Goal: Information Seeking & Learning: Check status

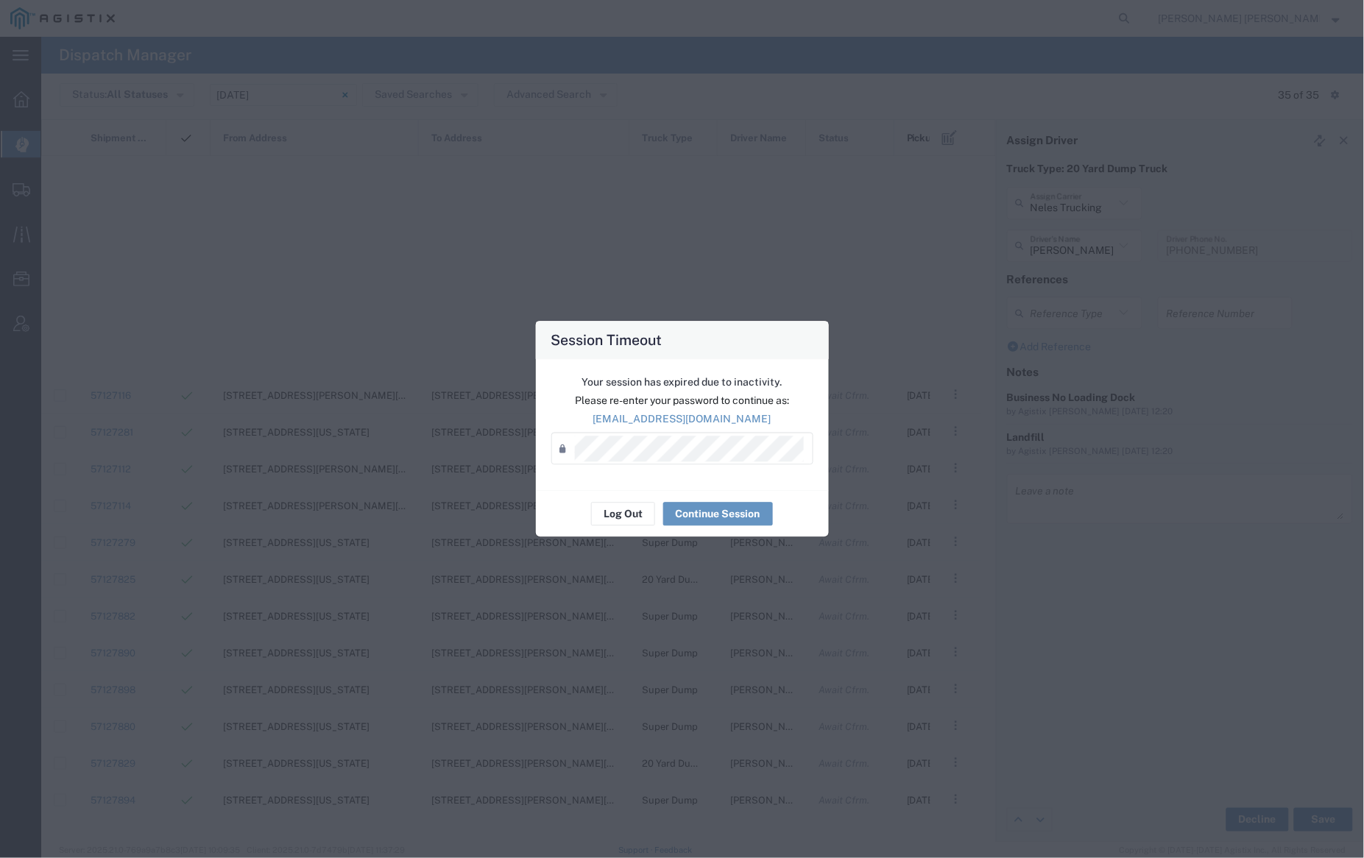
scroll to position [615, 0]
click at [610, 514] on button "Log Out" at bounding box center [623, 515] width 64 height 24
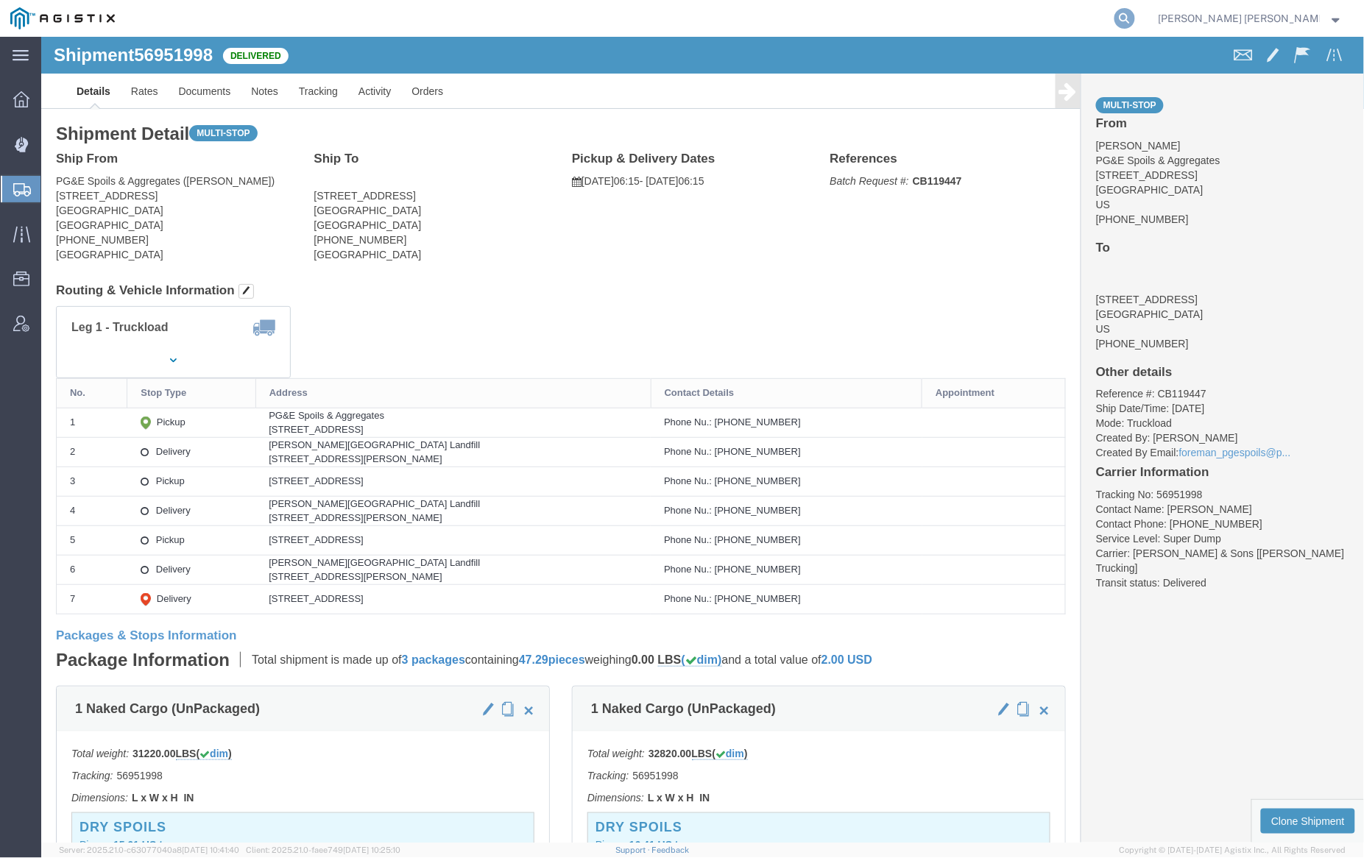
click at [1135, 18] on icon at bounding box center [1125, 18] width 21 height 21
click at [1101, 21] on input "search" at bounding box center [891, 18] width 448 height 35
paste input "56405646"
click at [1135, 15] on icon at bounding box center [1125, 18] width 21 height 21
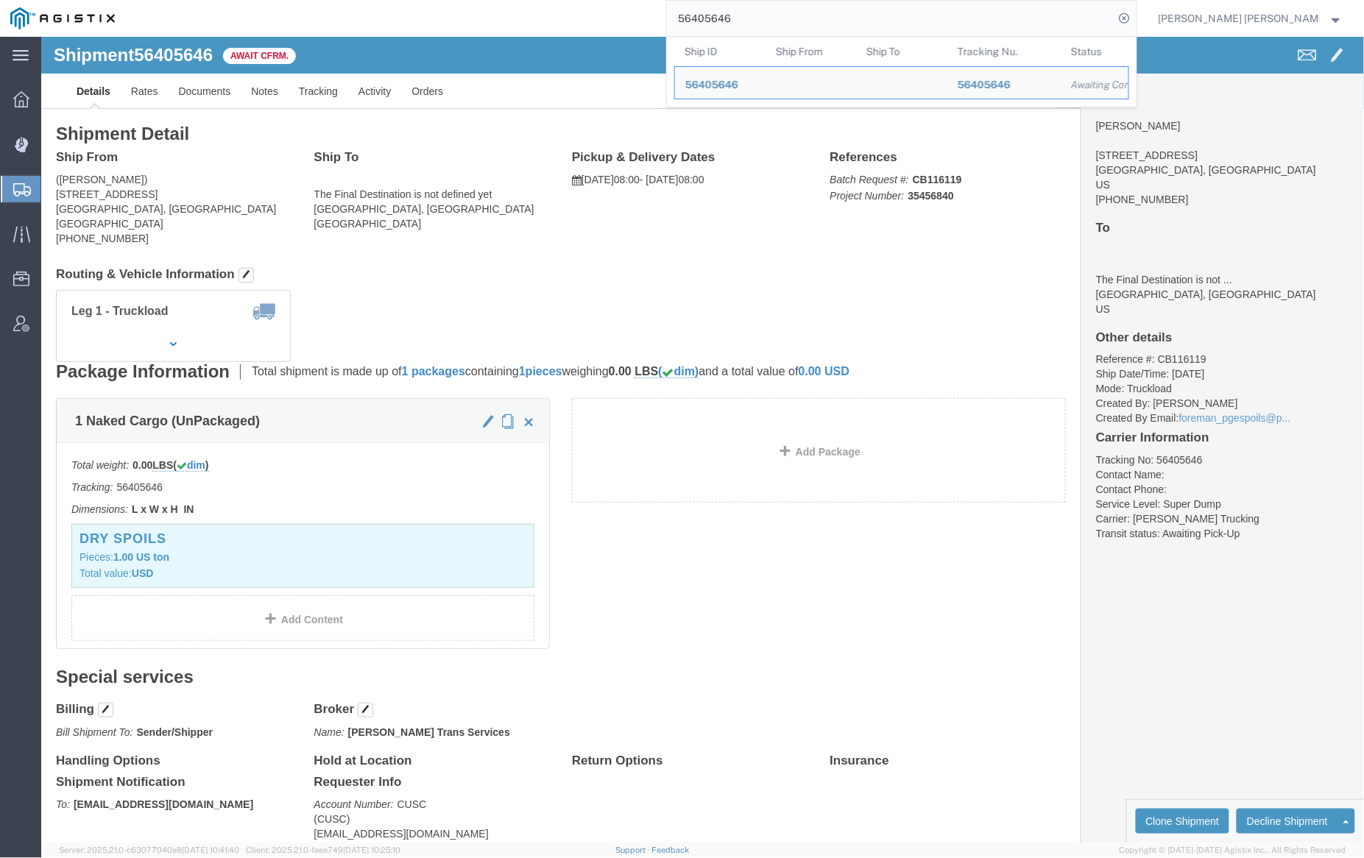
click at [786, 21] on input "56405646" at bounding box center [891, 18] width 448 height 35
paste input "493"
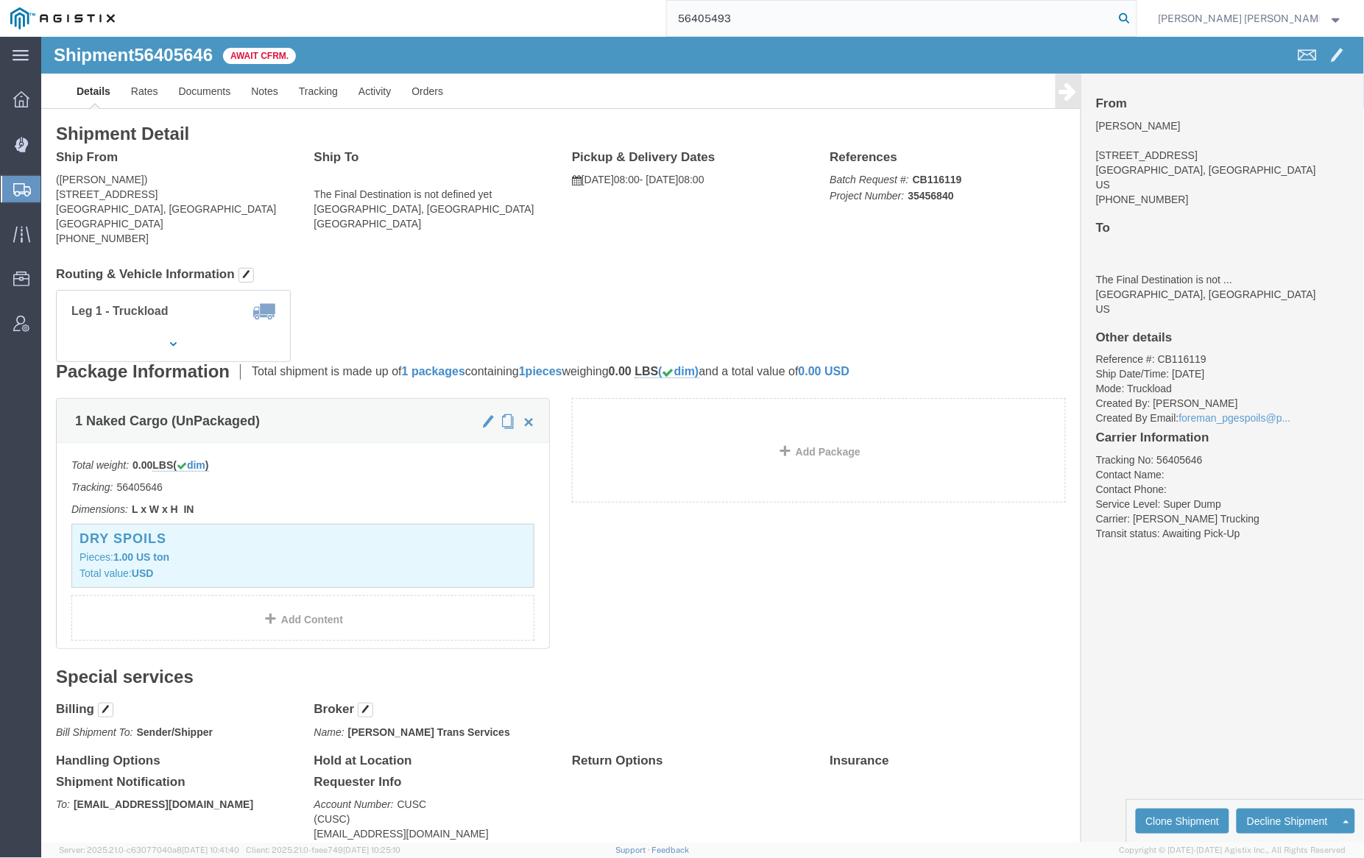
click at [1135, 17] on icon at bounding box center [1125, 18] width 21 height 21
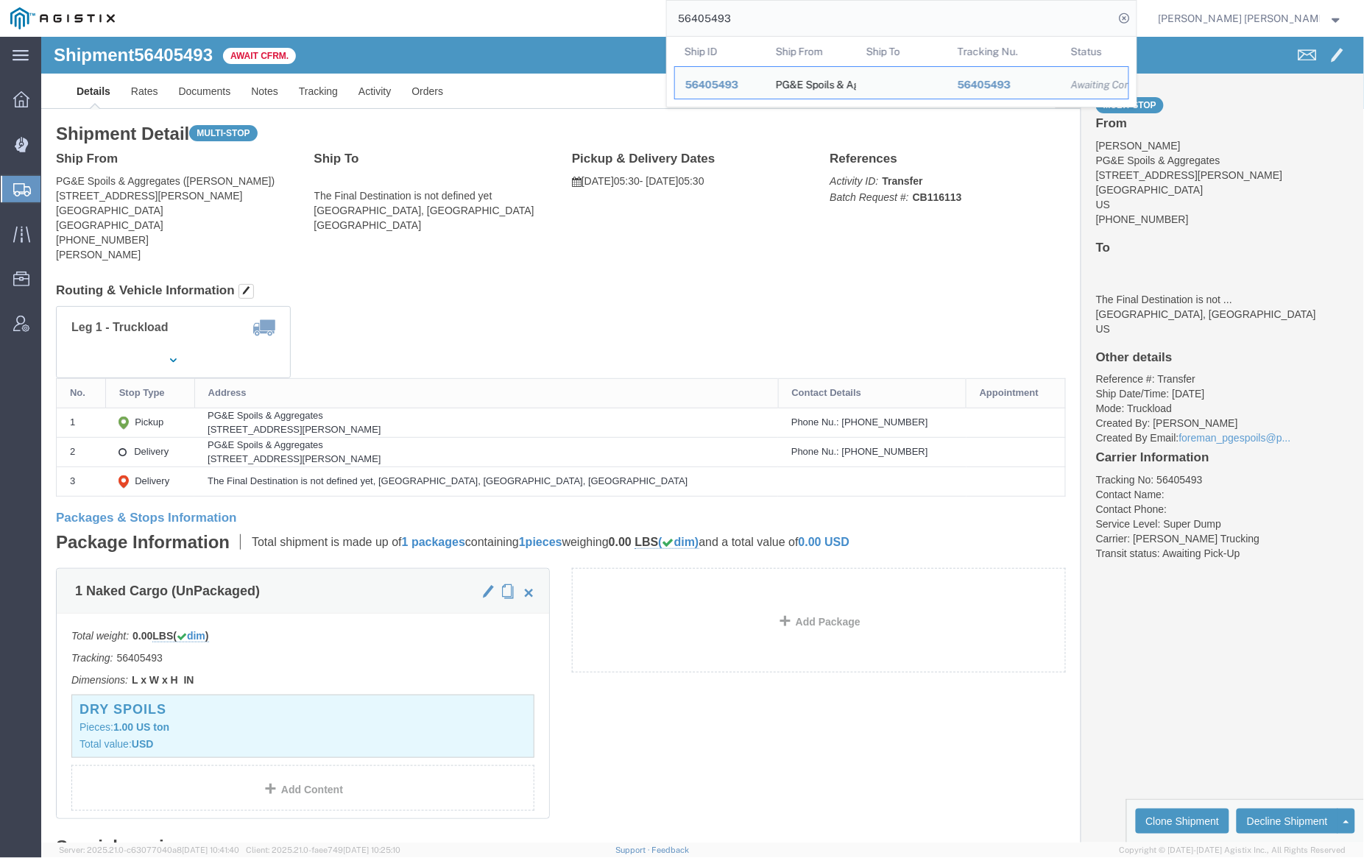
click at [790, 18] on input "56405493" at bounding box center [891, 18] width 448 height 35
paste input "585012"
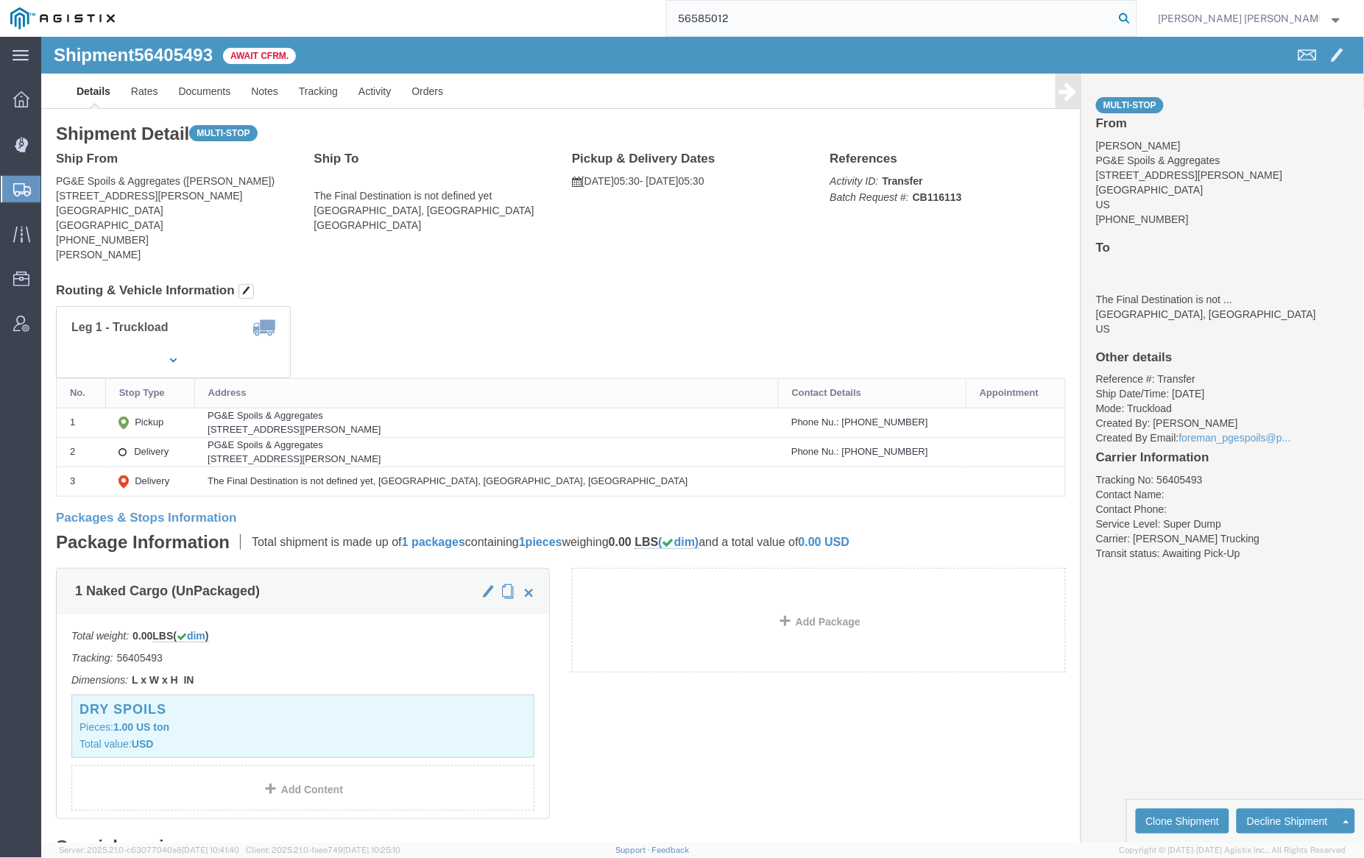
click at [1135, 18] on icon at bounding box center [1125, 18] width 21 height 21
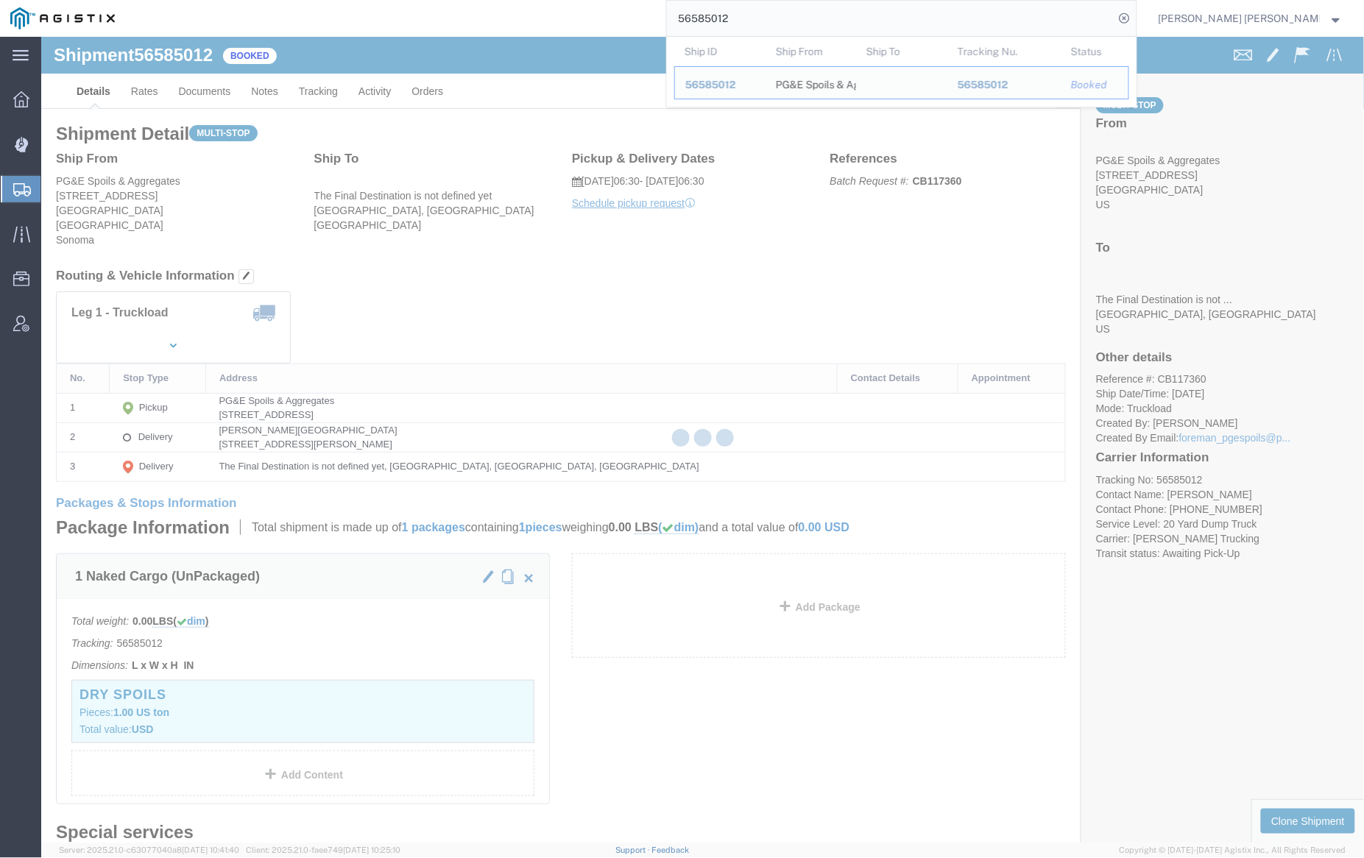
click at [777, 14] on input "56585012" at bounding box center [891, 18] width 448 height 35
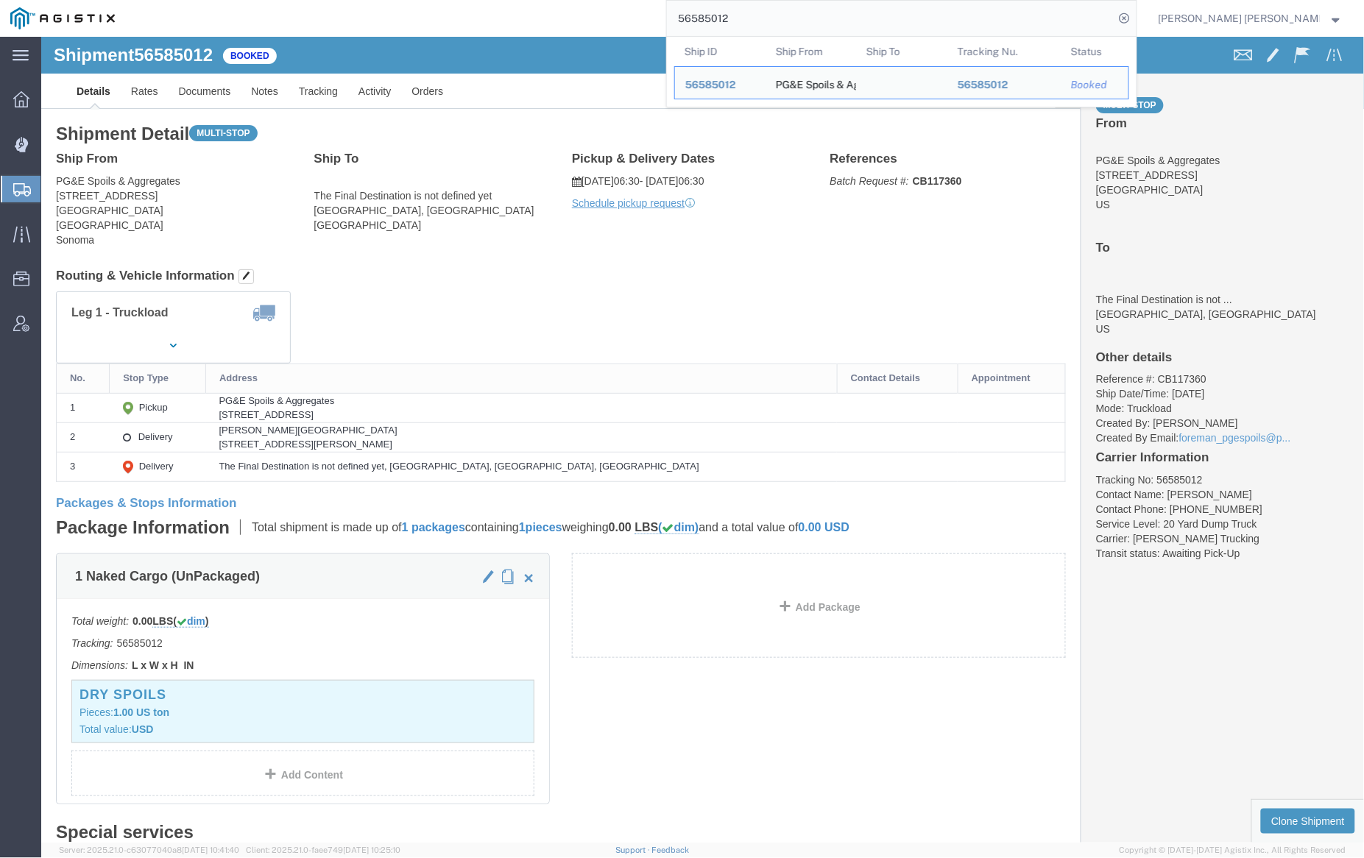
paste input "6"
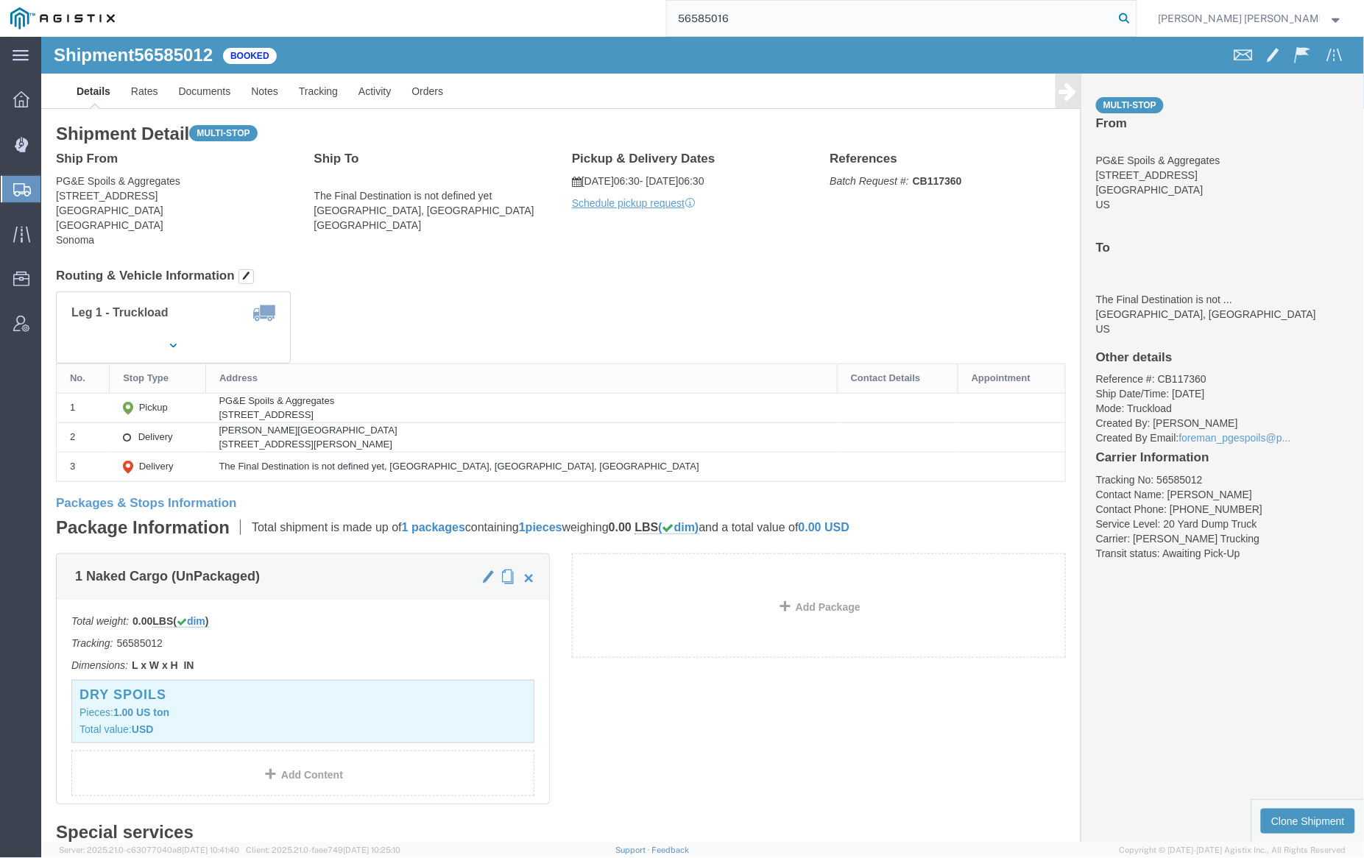
click at [1135, 13] on icon at bounding box center [1125, 18] width 21 height 21
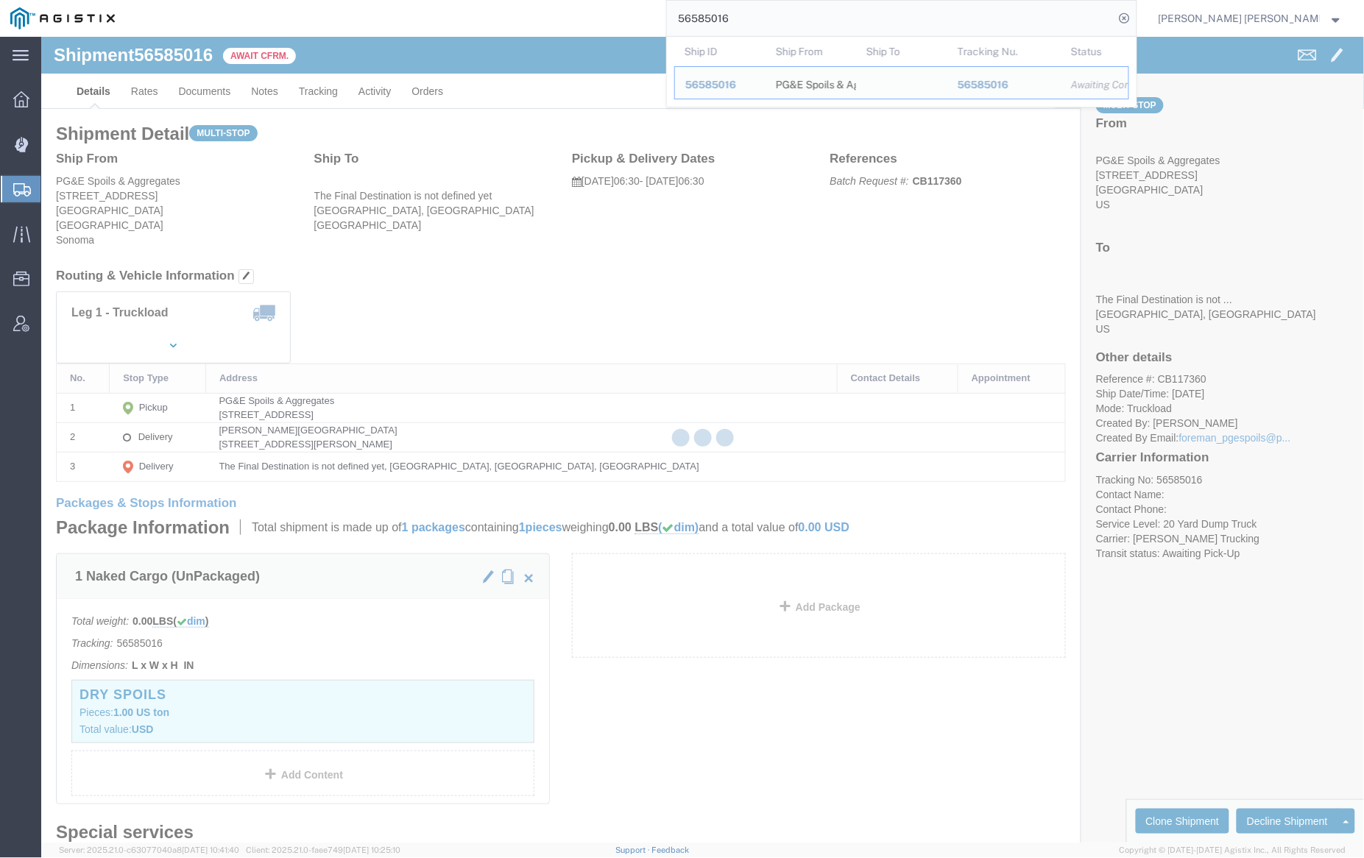
click at [788, 21] on input "56585016" at bounding box center [891, 18] width 448 height 35
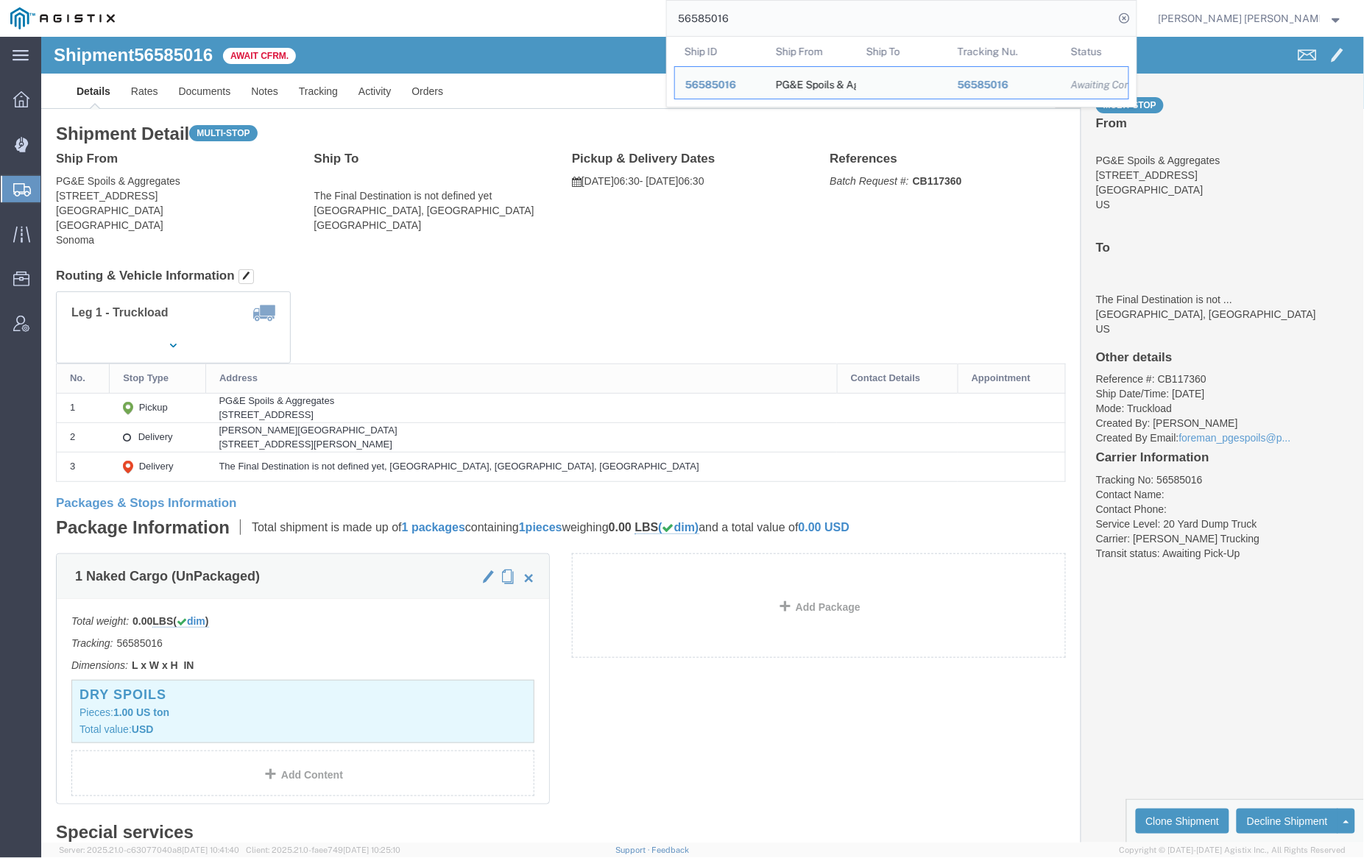
click at [788, 21] on input "56585016" at bounding box center [891, 18] width 448 height 35
paste input "33"
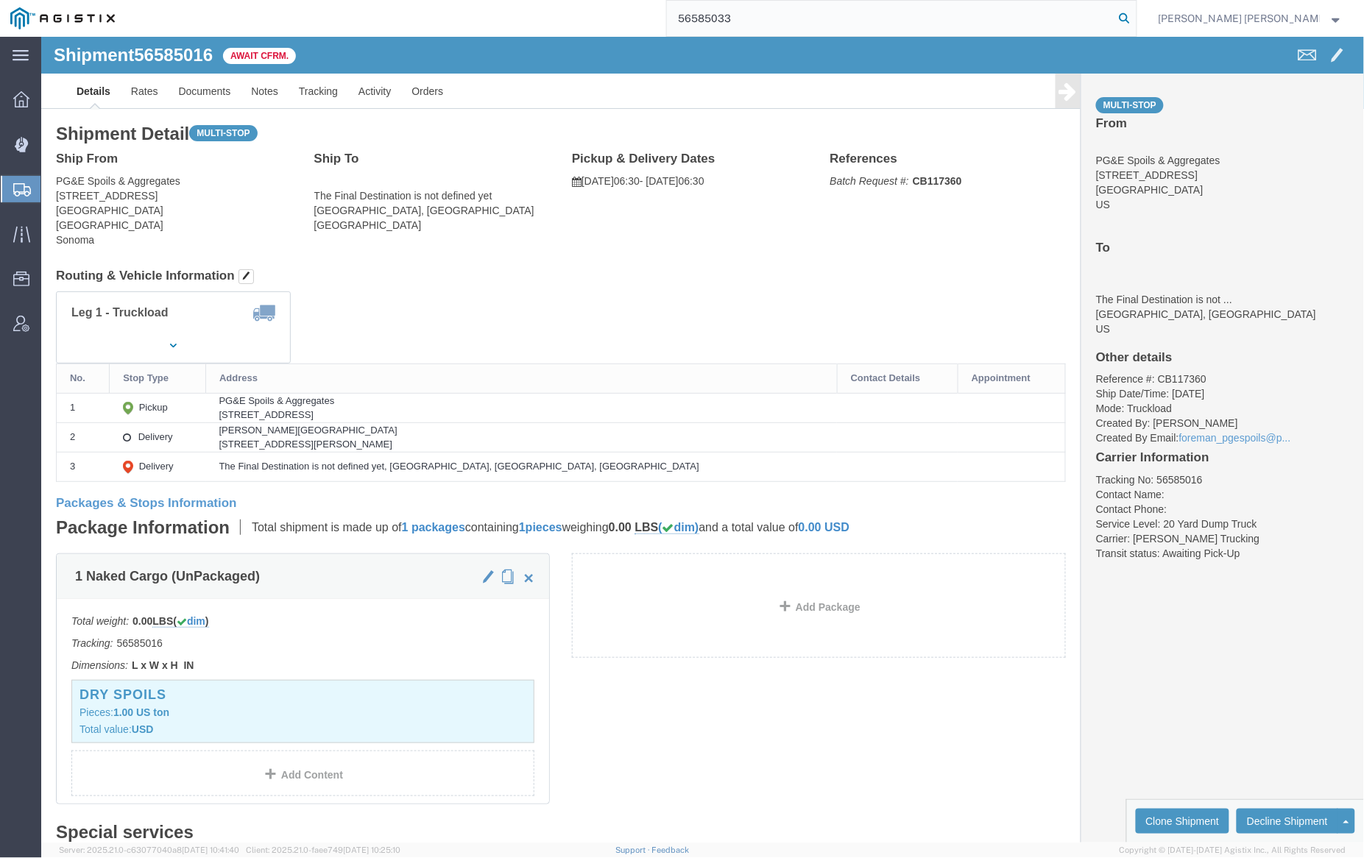
click at [1135, 20] on icon at bounding box center [1125, 18] width 21 height 21
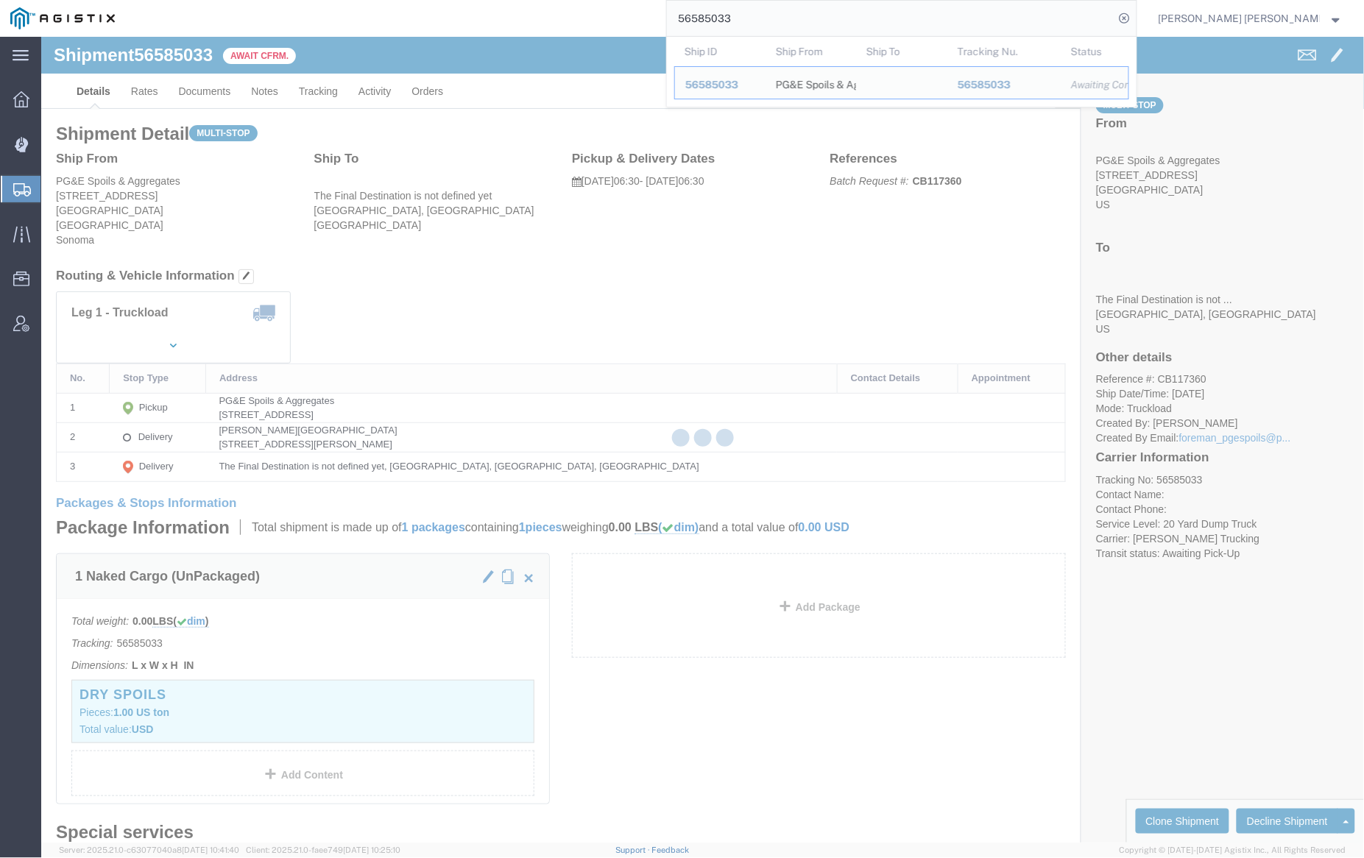
click at [779, 19] on input "56585033" at bounding box center [891, 18] width 448 height 35
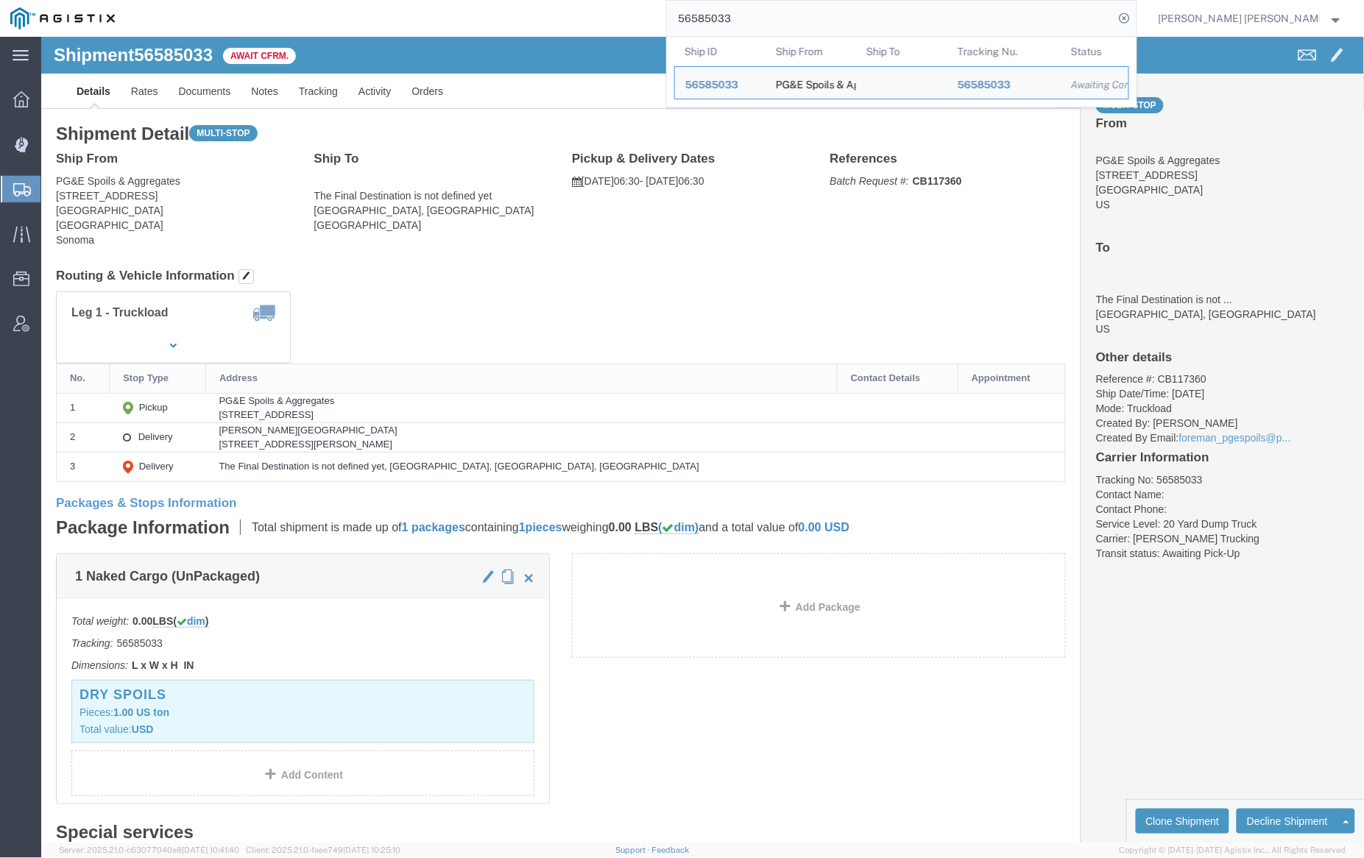
click at [779, 19] on input "56585033" at bounding box center [891, 18] width 448 height 35
paste input "7"
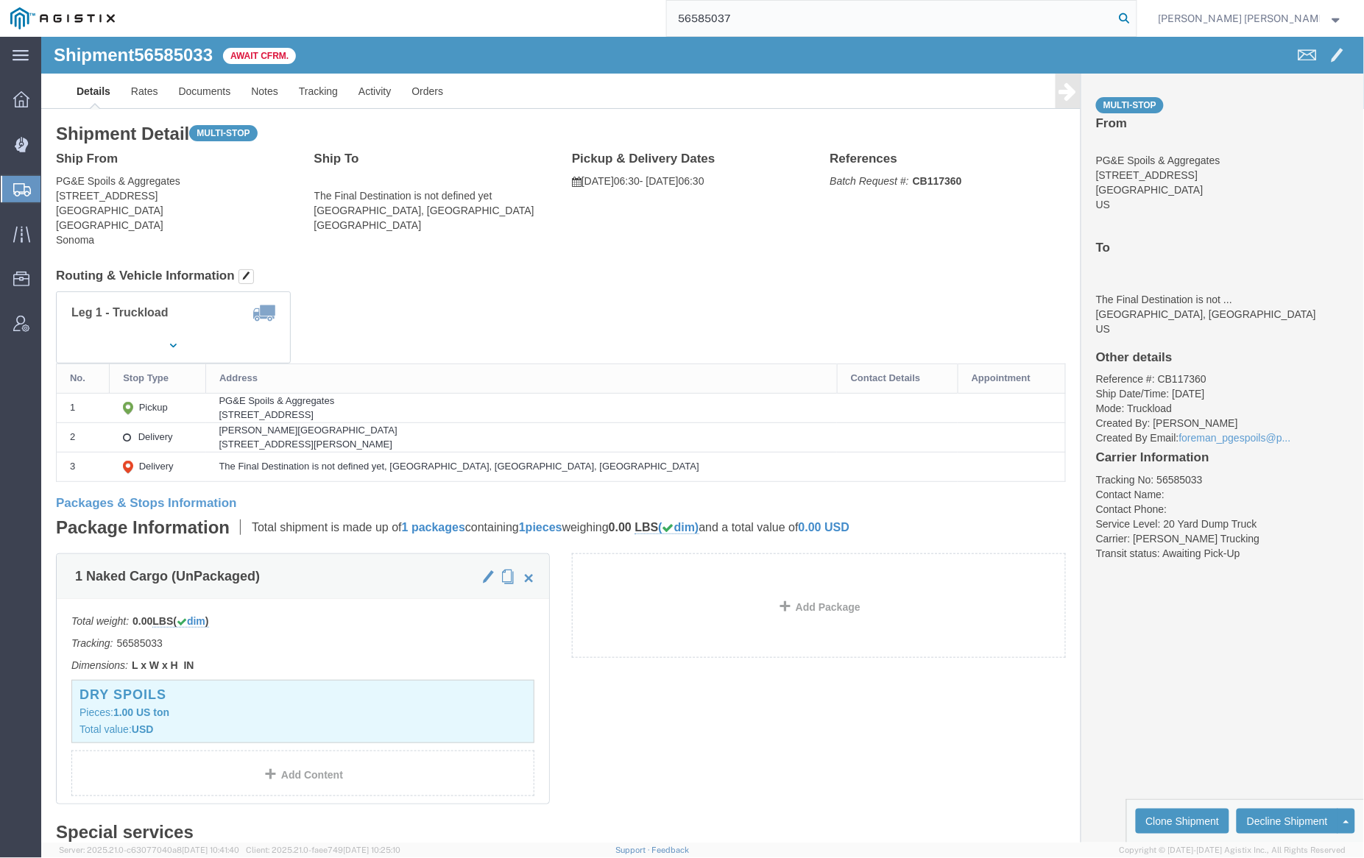
click at [1135, 18] on icon at bounding box center [1125, 18] width 21 height 21
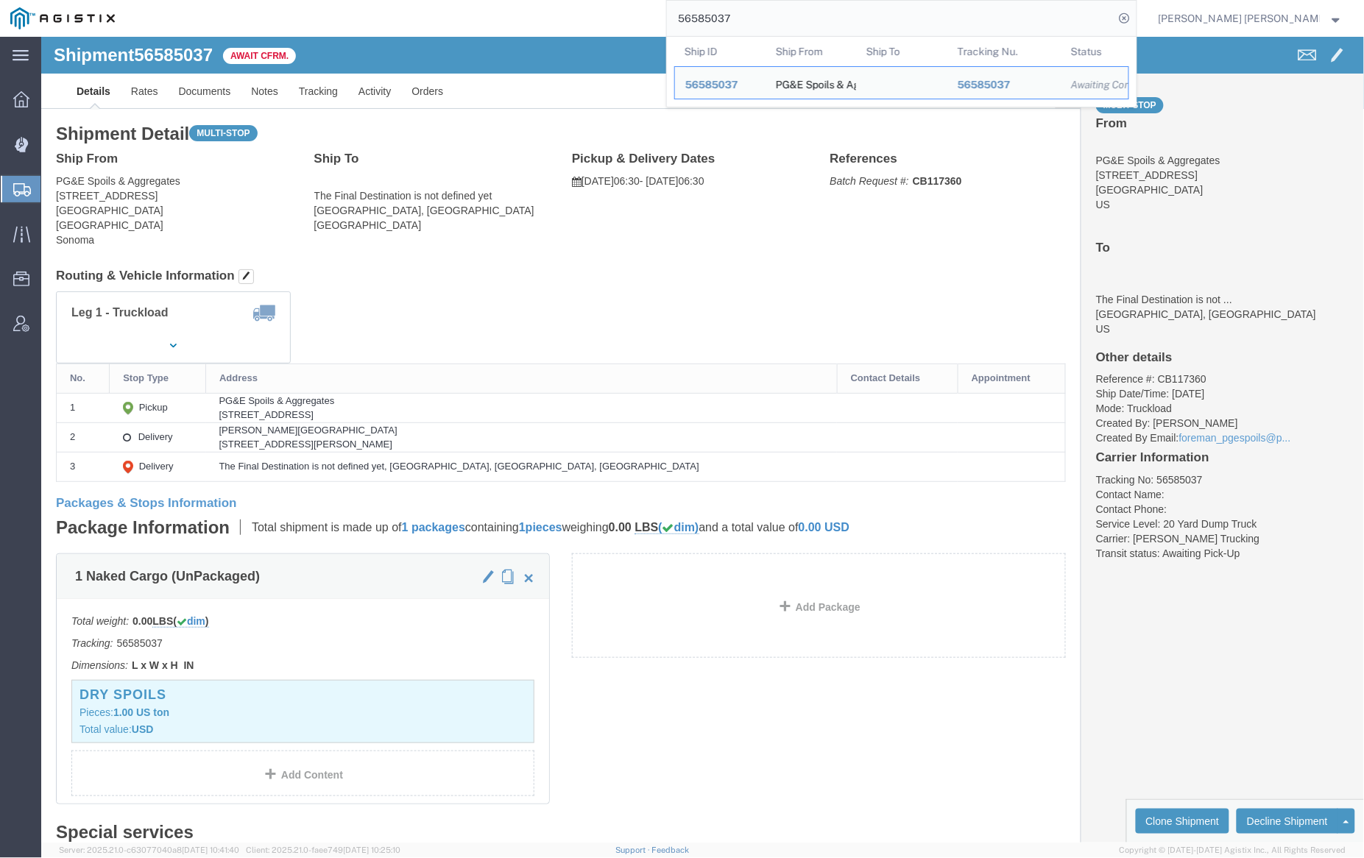
click at [780, 22] on input "56585037" at bounding box center [891, 18] width 448 height 35
paste input "898935"
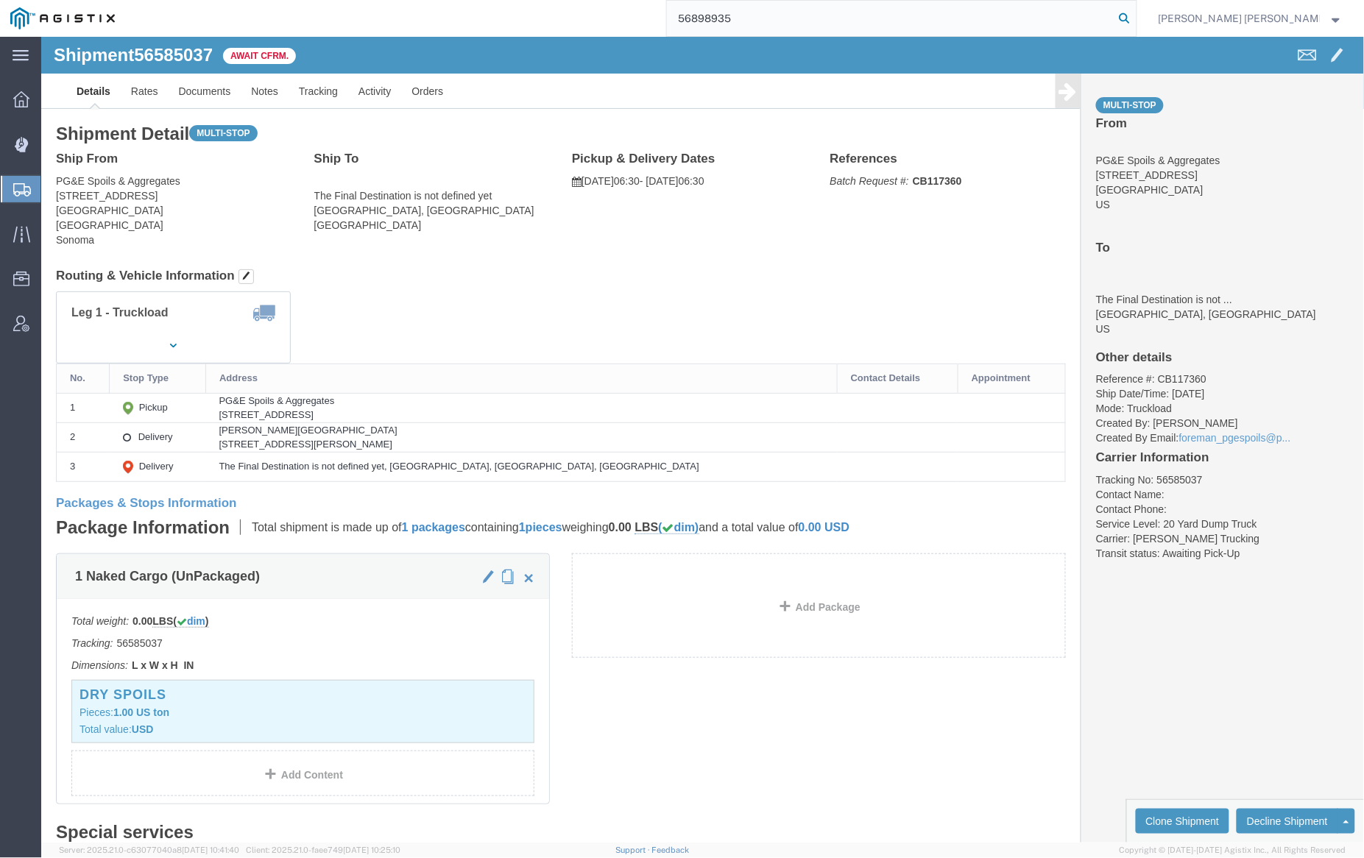
click at [1135, 13] on icon at bounding box center [1125, 18] width 21 height 21
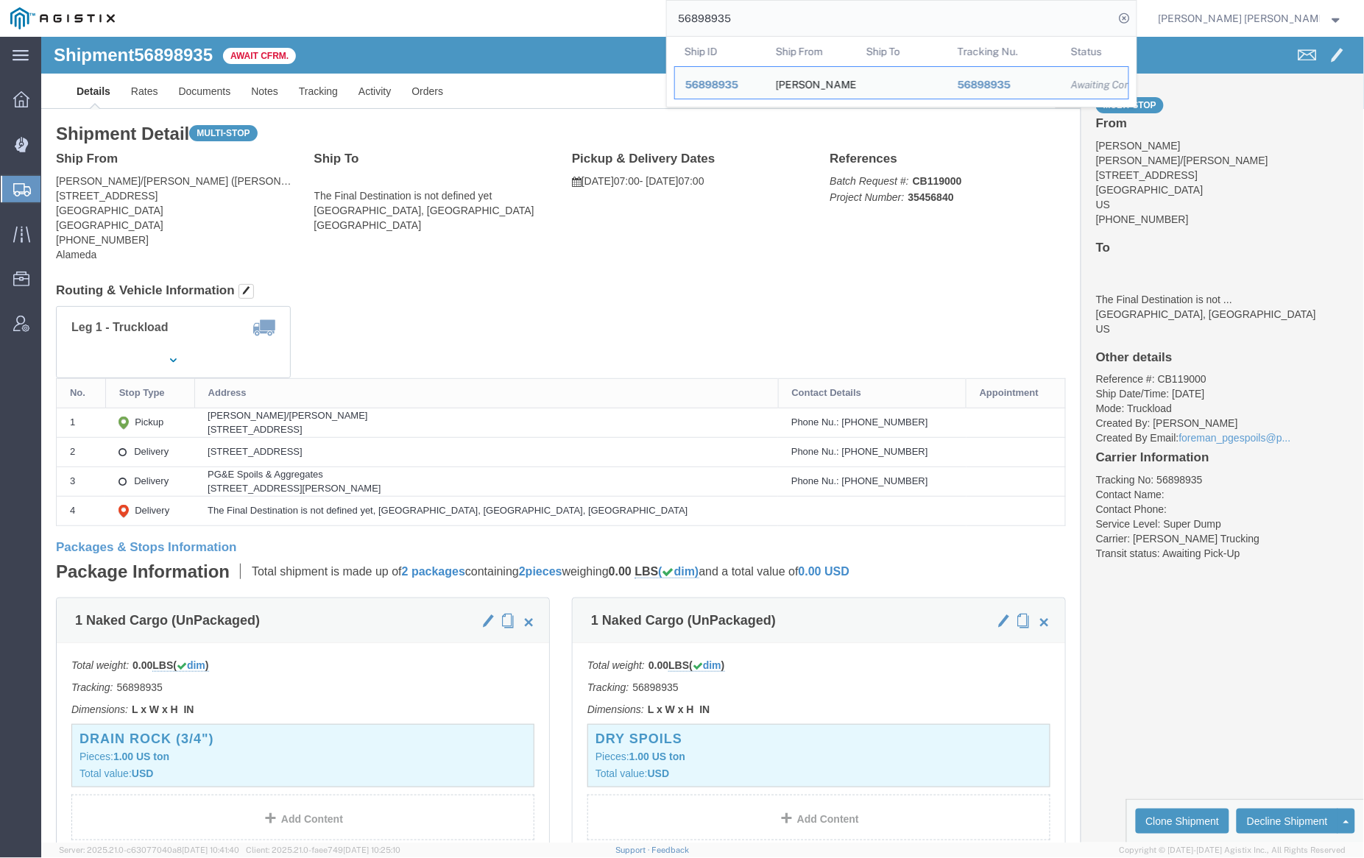
click at [772, 16] on input "56898935" at bounding box center [891, 18] width 448 height 35
paste input "928914"
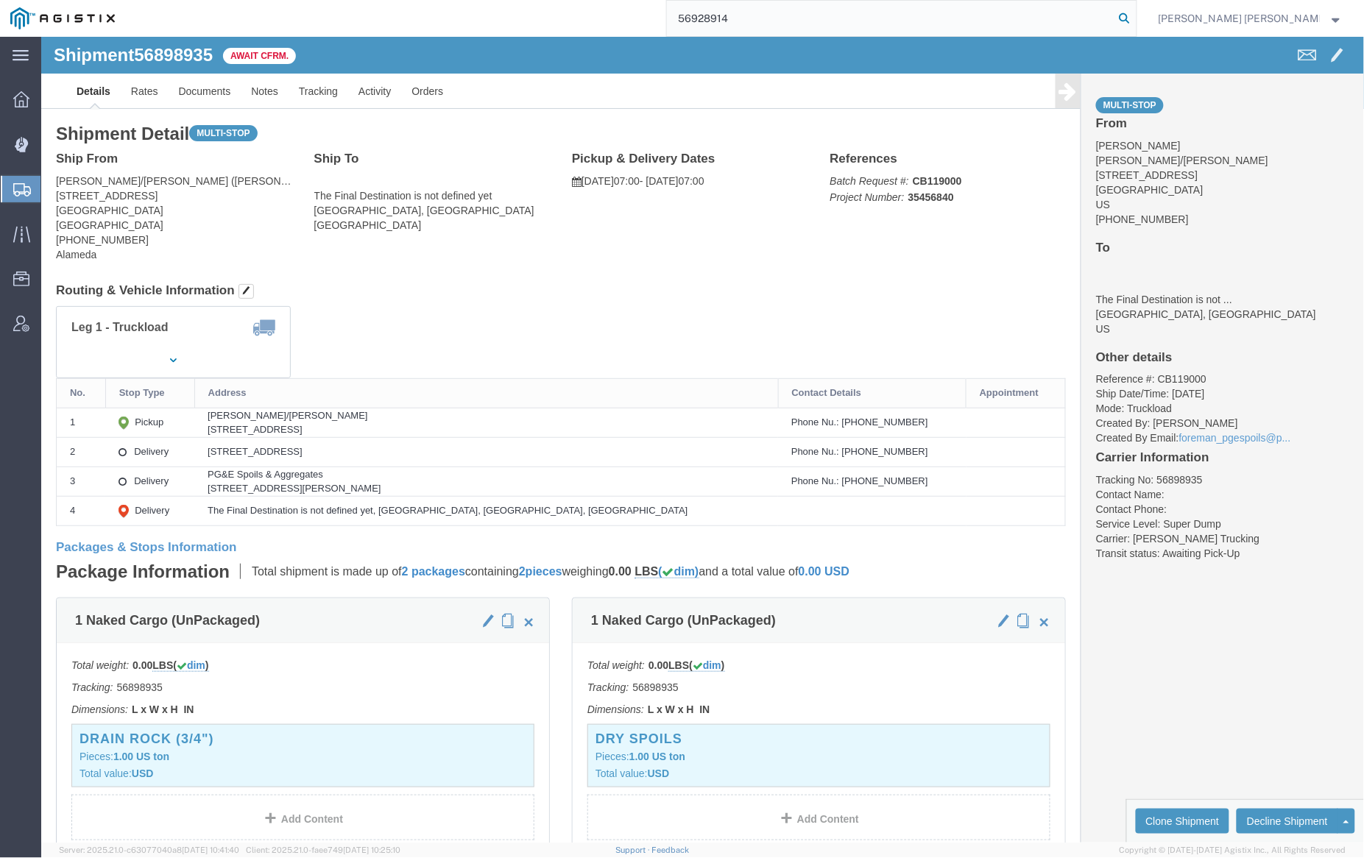
click at [1135, 14] on icon at bounding box center [1125, 18] width 21 height 21
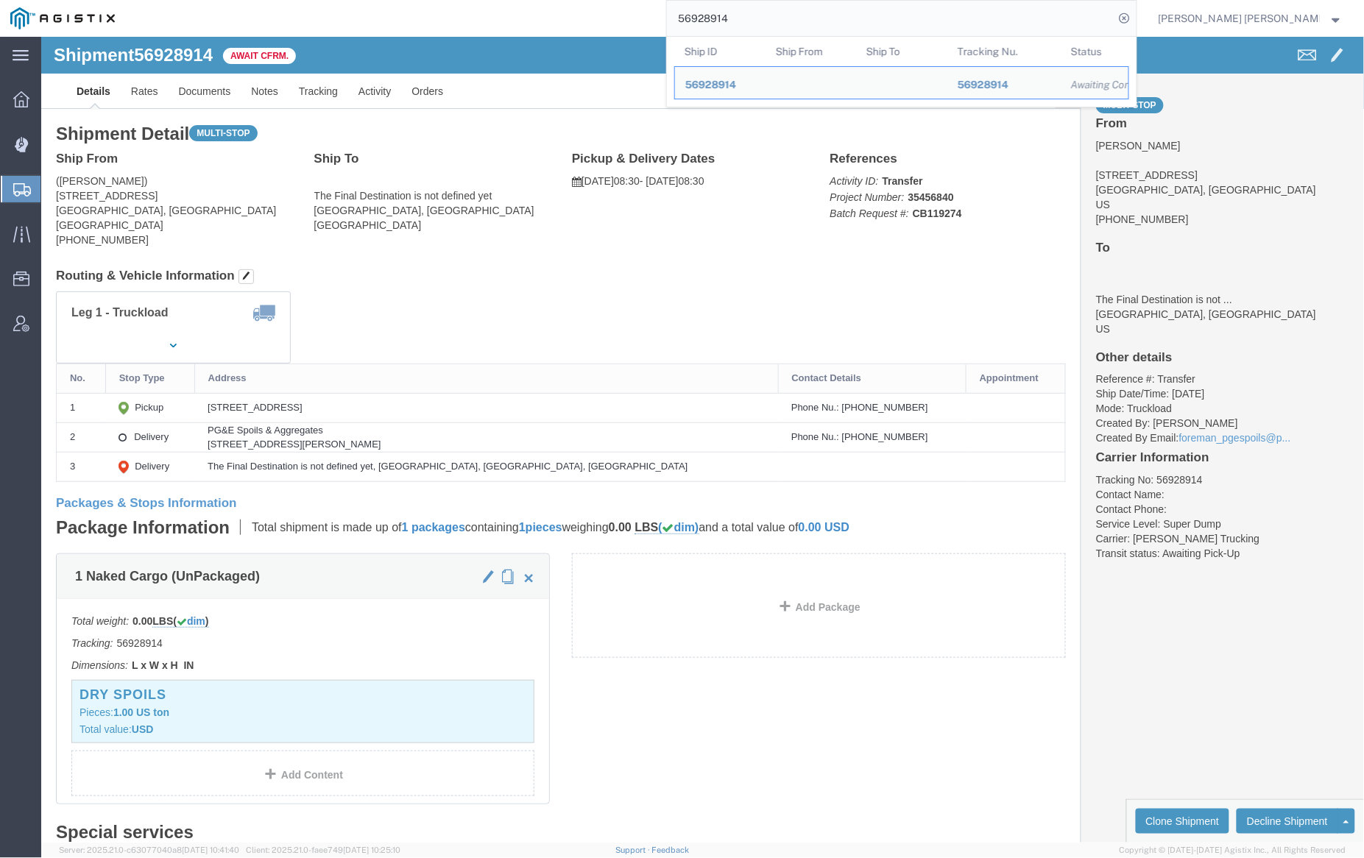
click at [774, 10] on input "56928914" at bounding box center [891, 18] width 448 height 35
paste input "39269"
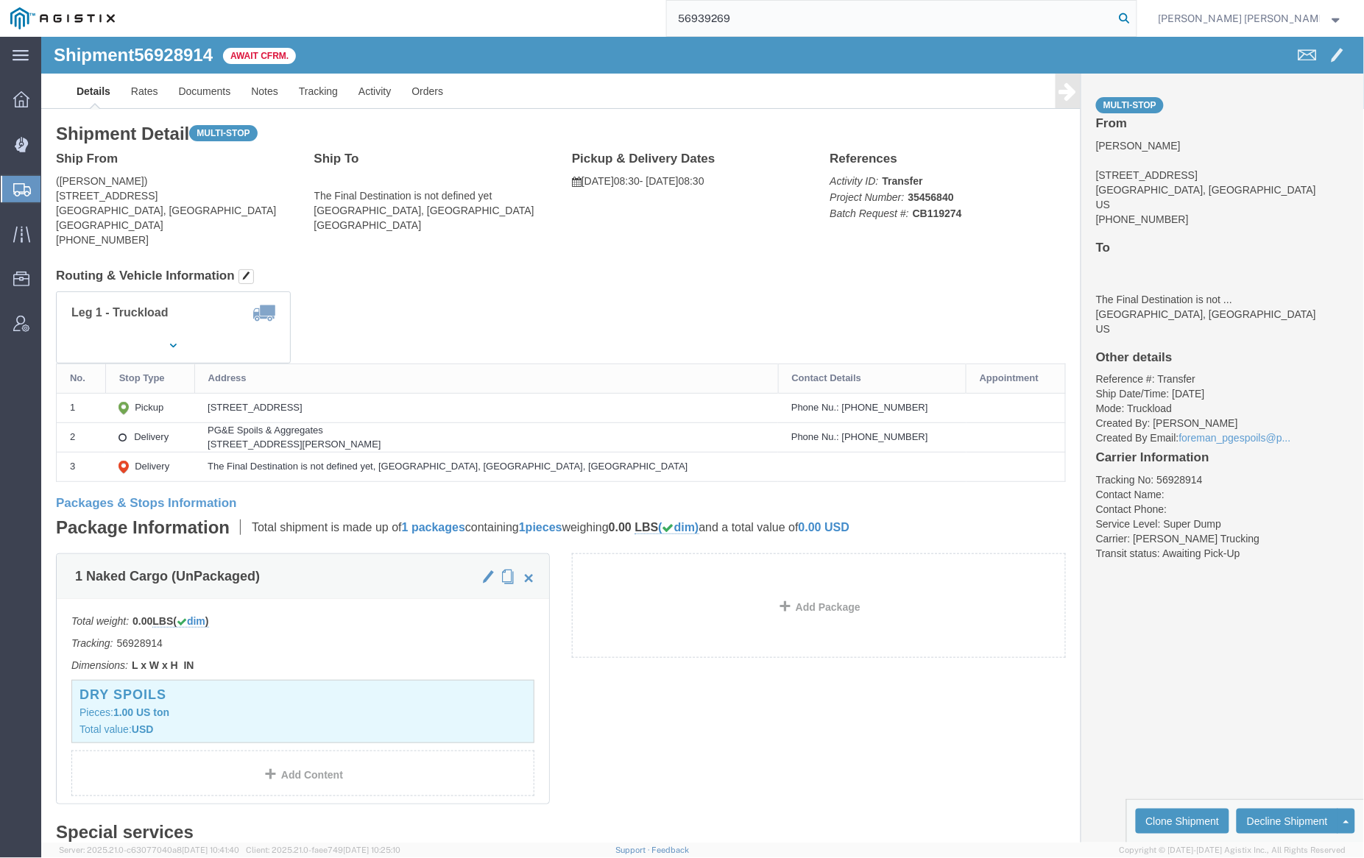
click at [1135, 12] on icon at bounding box center [1125, 18] width 21 height 21
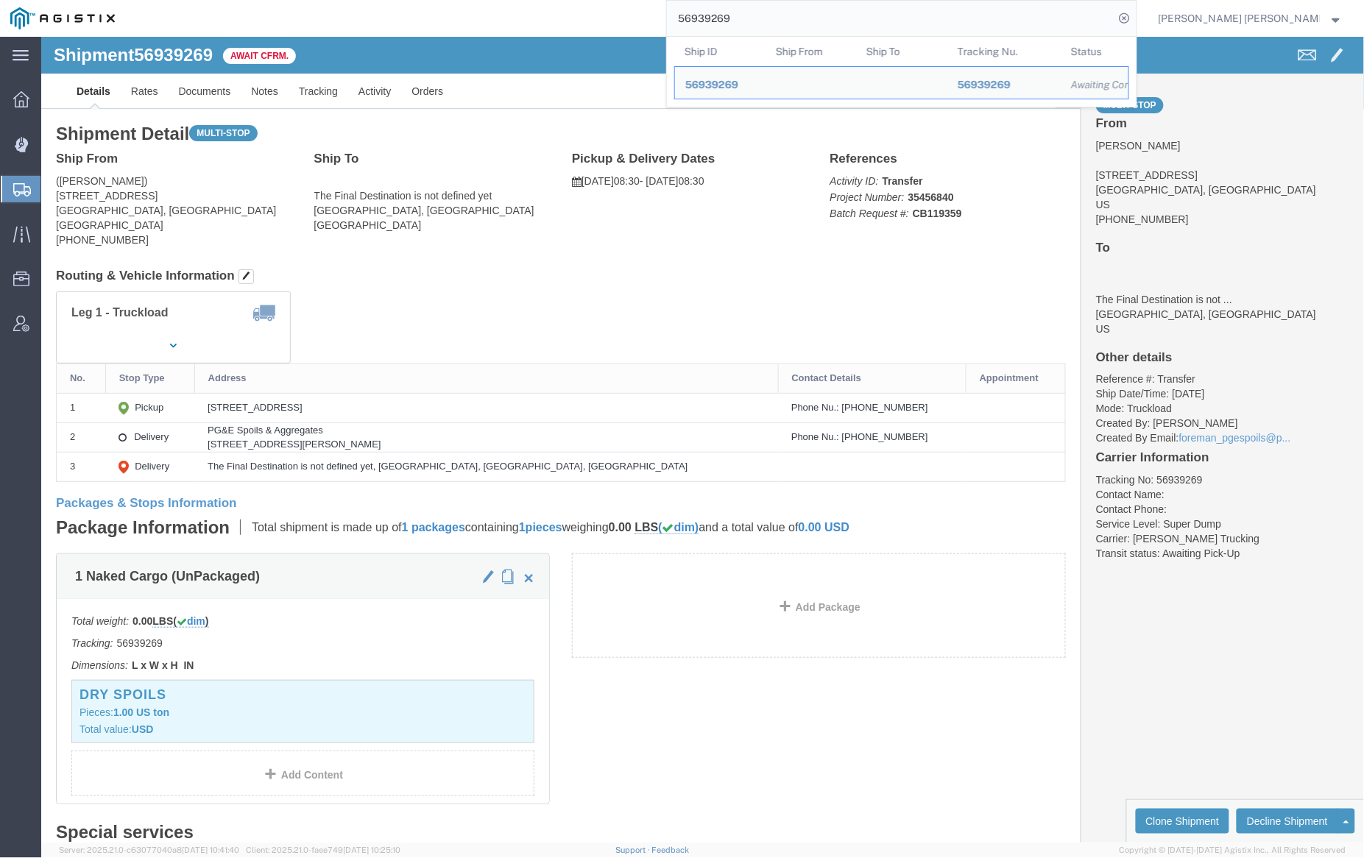
click at [758, 15] on input "56939269" at bounding box center [891, 18] width 448 height 35
paste input "5185"
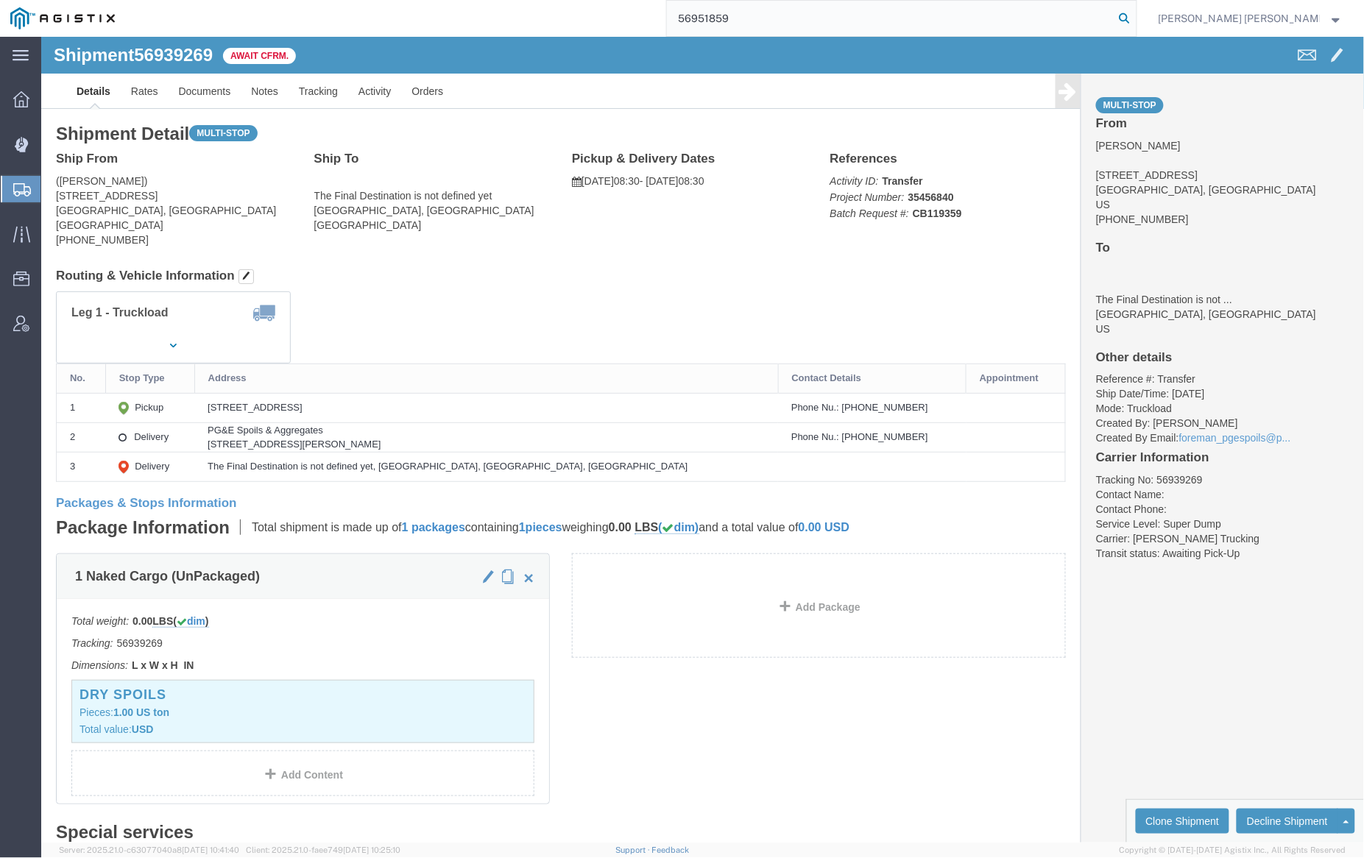
click at [1135, 13] on icon at bounding box center [1125, 18] width 21 height 21
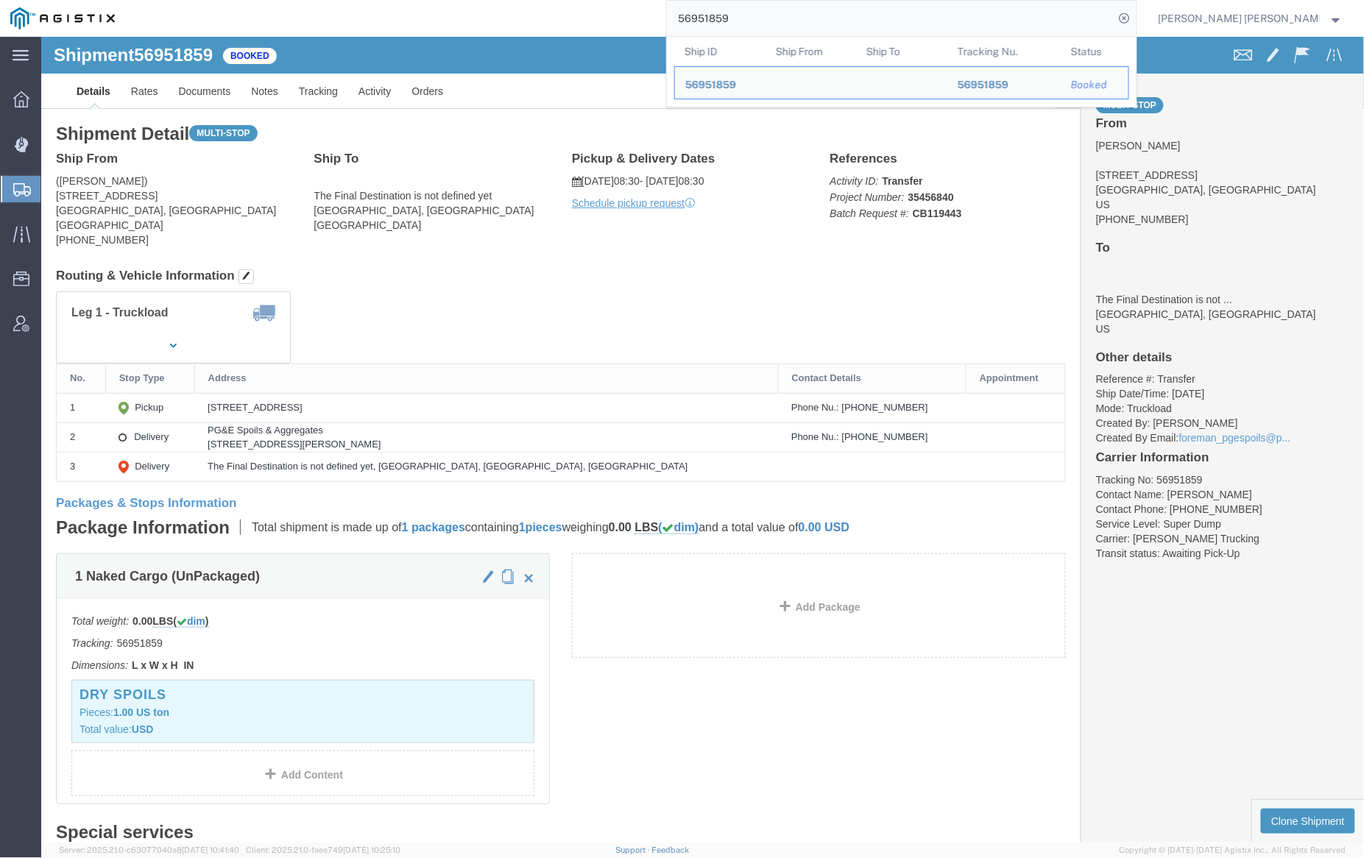
click at [757, 15] on input "56951859" at bounding box center [891, 18] width 448 height 35
paste input "67478"
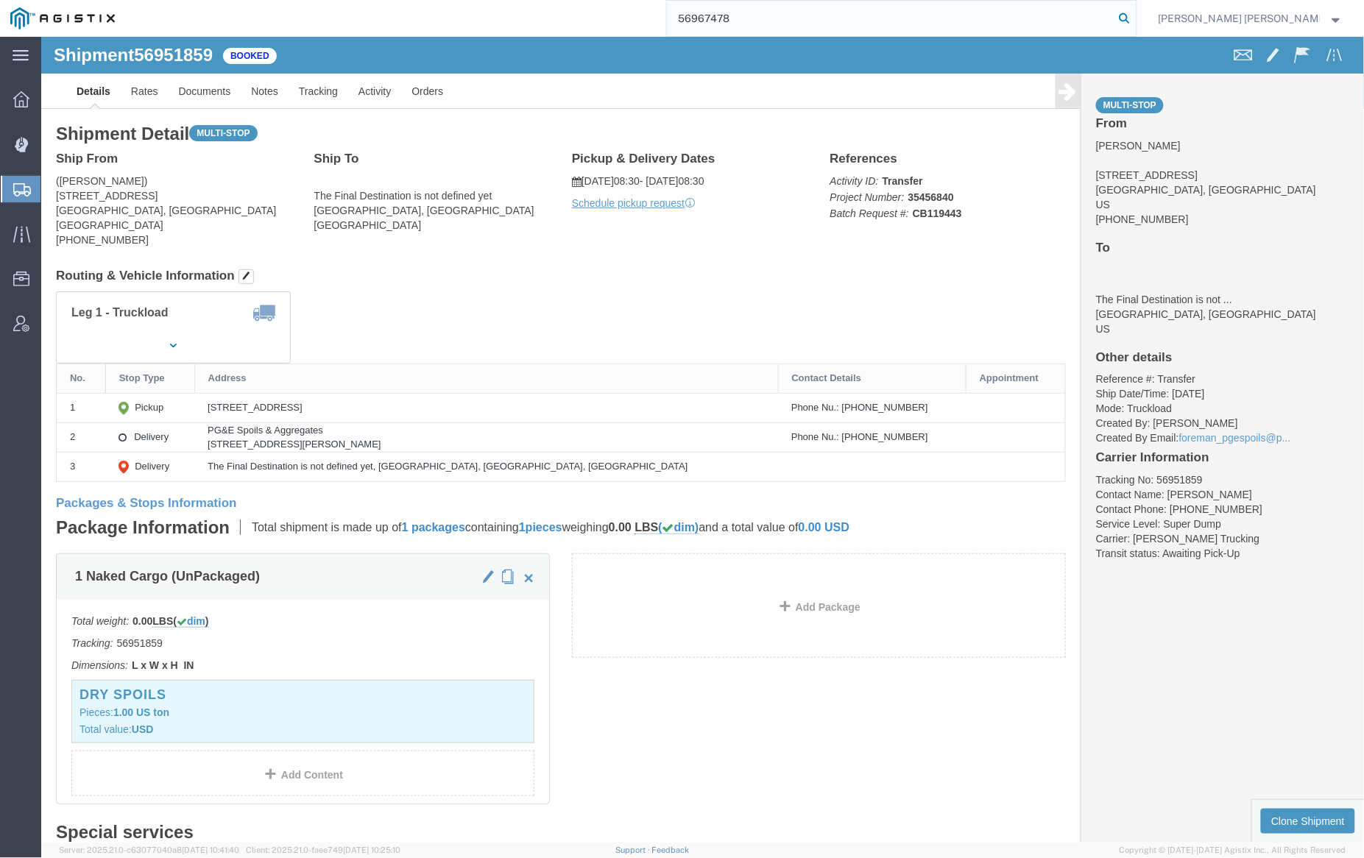
click at [1135, 20] on icon at bounding box center [1125, 18] width 21 height 21
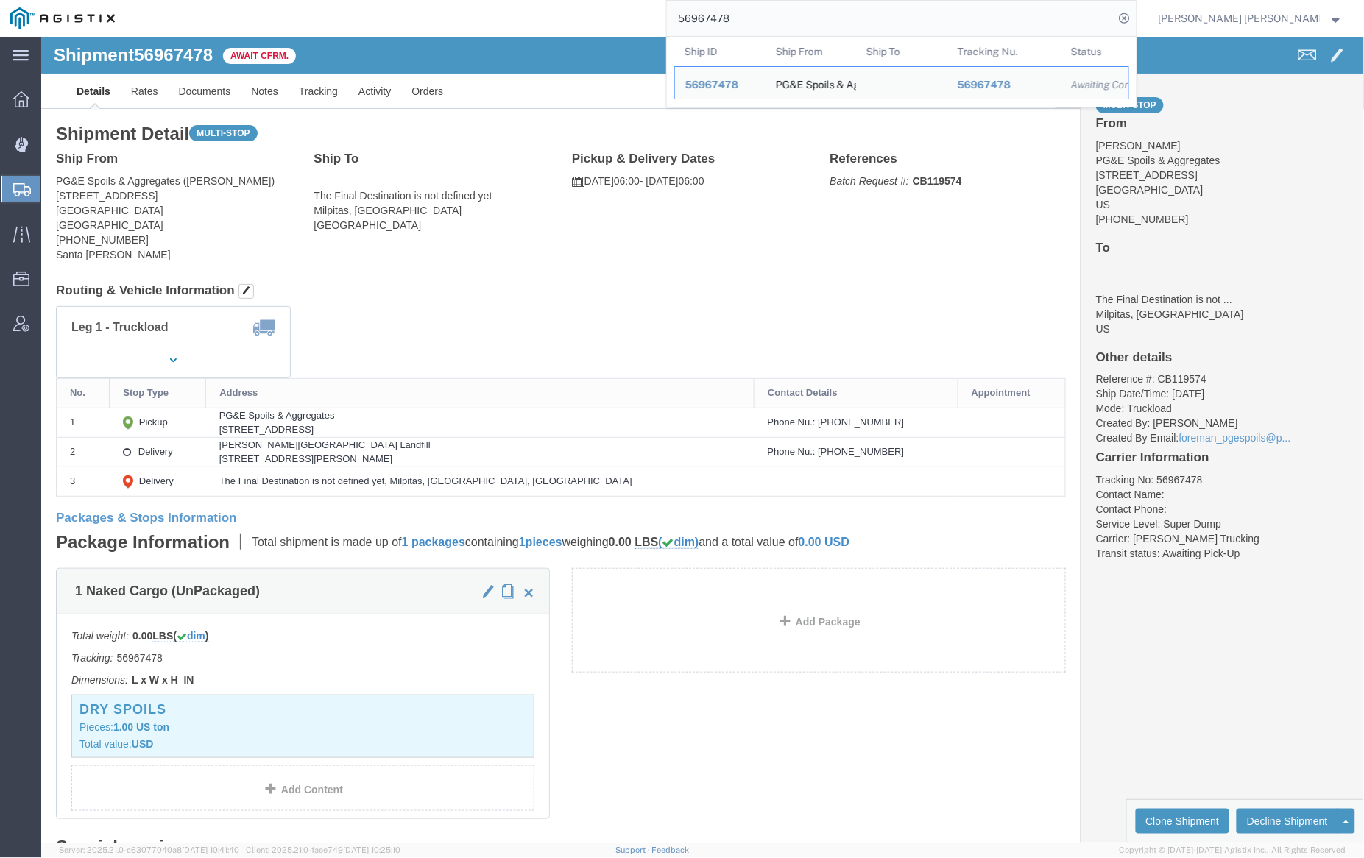
click at [786, 19] on input "56967478" at bounding box center [891, 18] width 448 height 35
paste input "89"
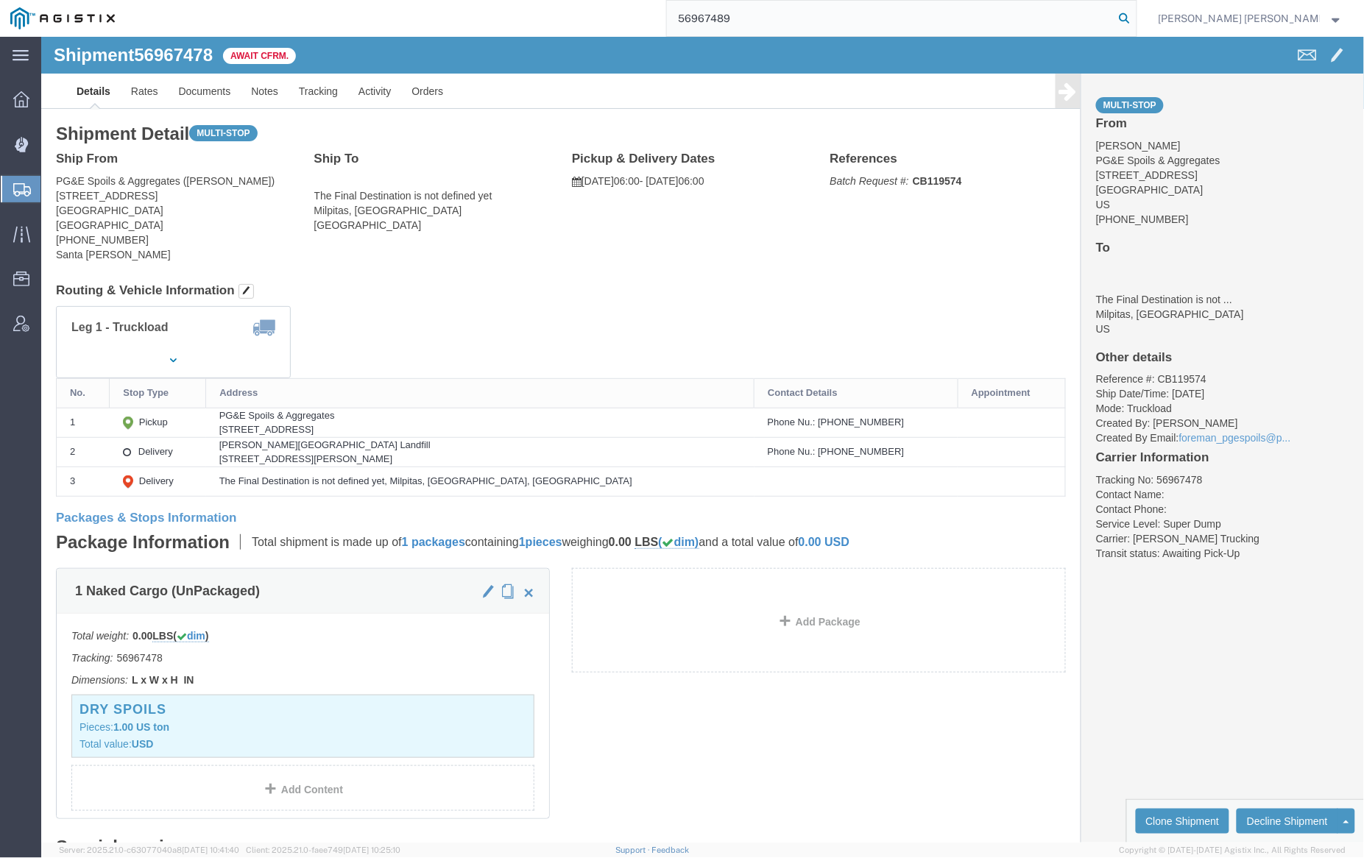
click at [1135, 15] on icon at bounding box center [1125, 18] width 21 height 21
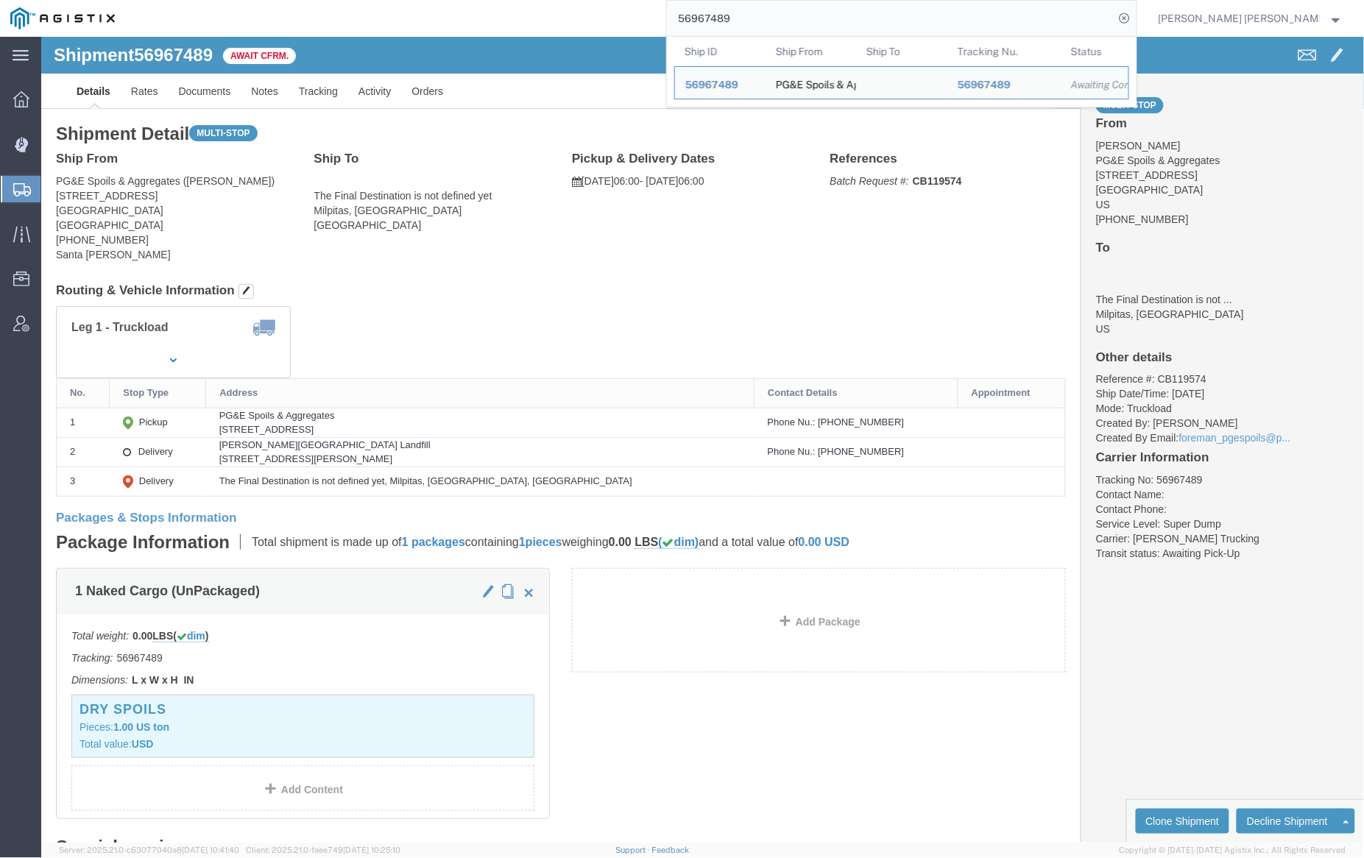
click at [770, 23] on input "56967489" at bounding box center [891, 18] width 448 height 35
paste input "97"
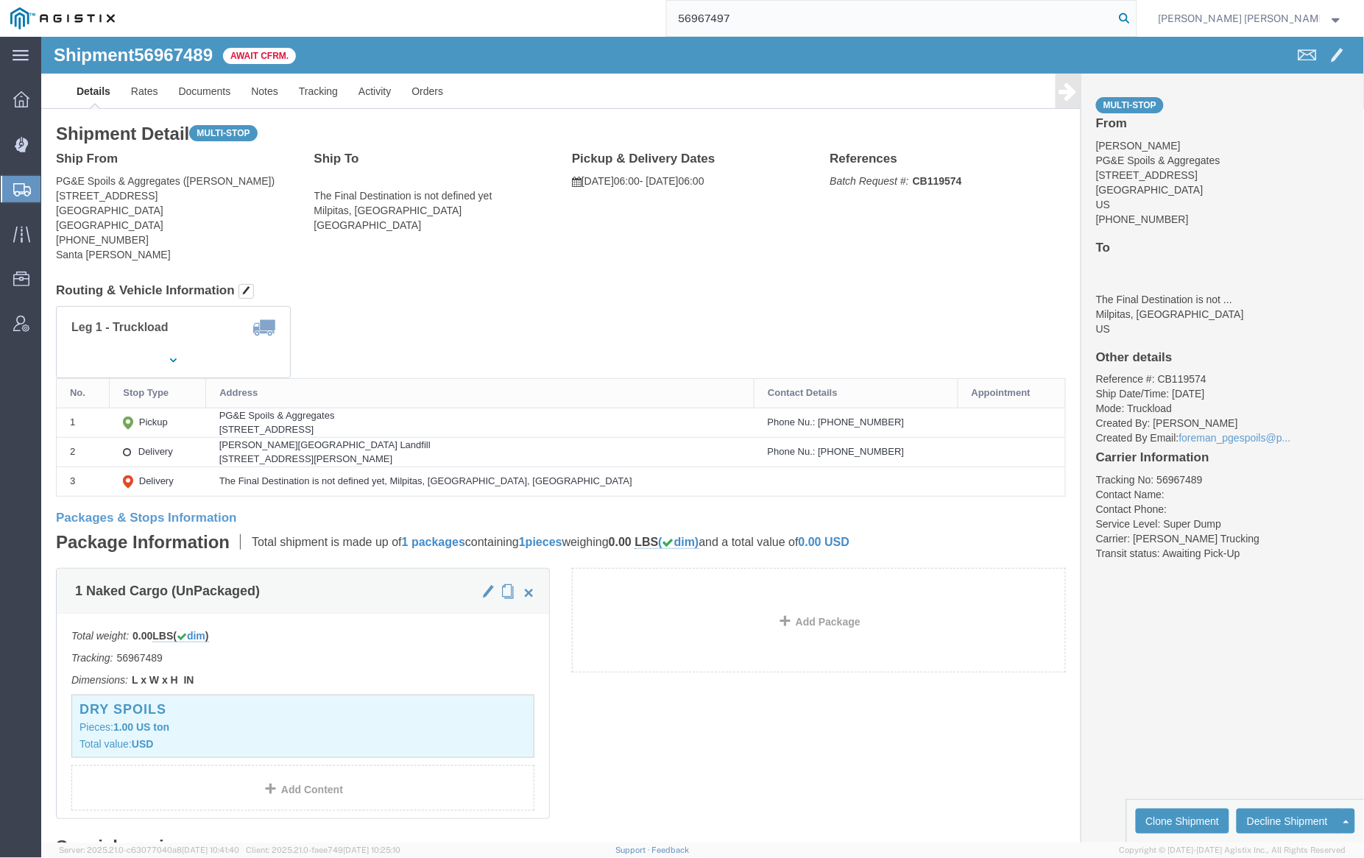
click at [1135, 15] on icon at bounding box center [1125, 18] width 21 height 21
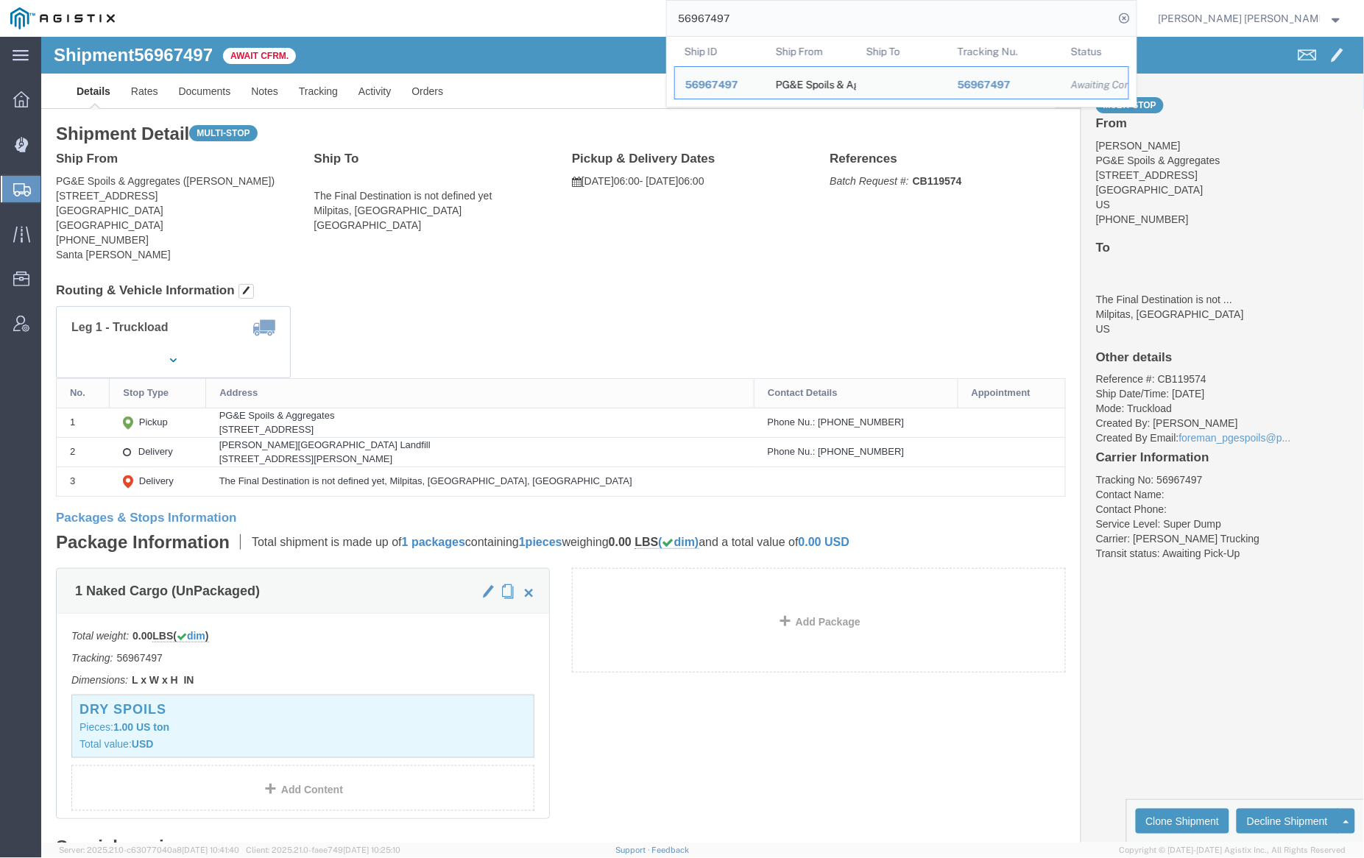
click at [782, 11] on input "56967497" at bounding box center [891, 18] width 448 height 35
paste input "94886"
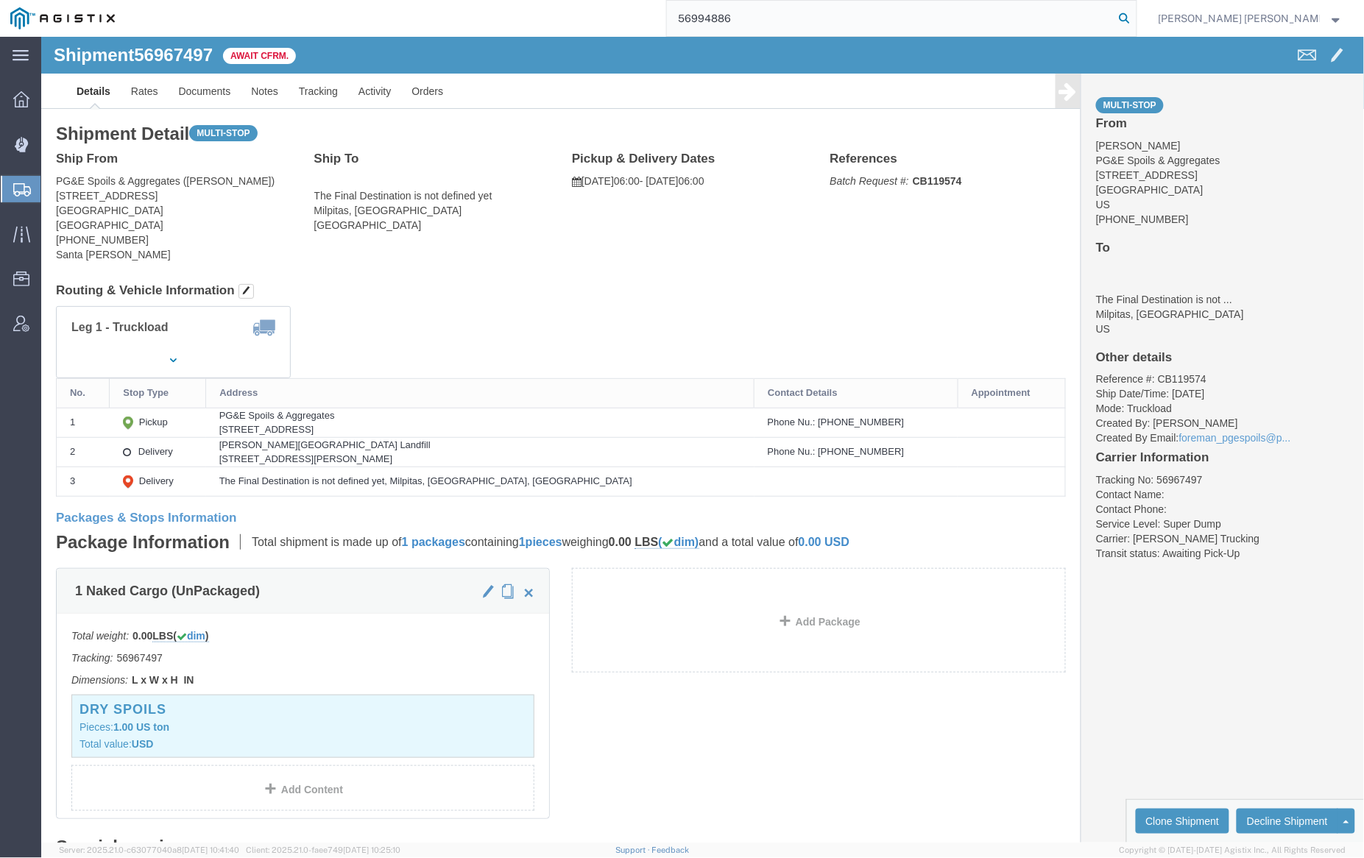
click at [1135, 15] on icon at bounding box center [1125, 18] width 21 height 21
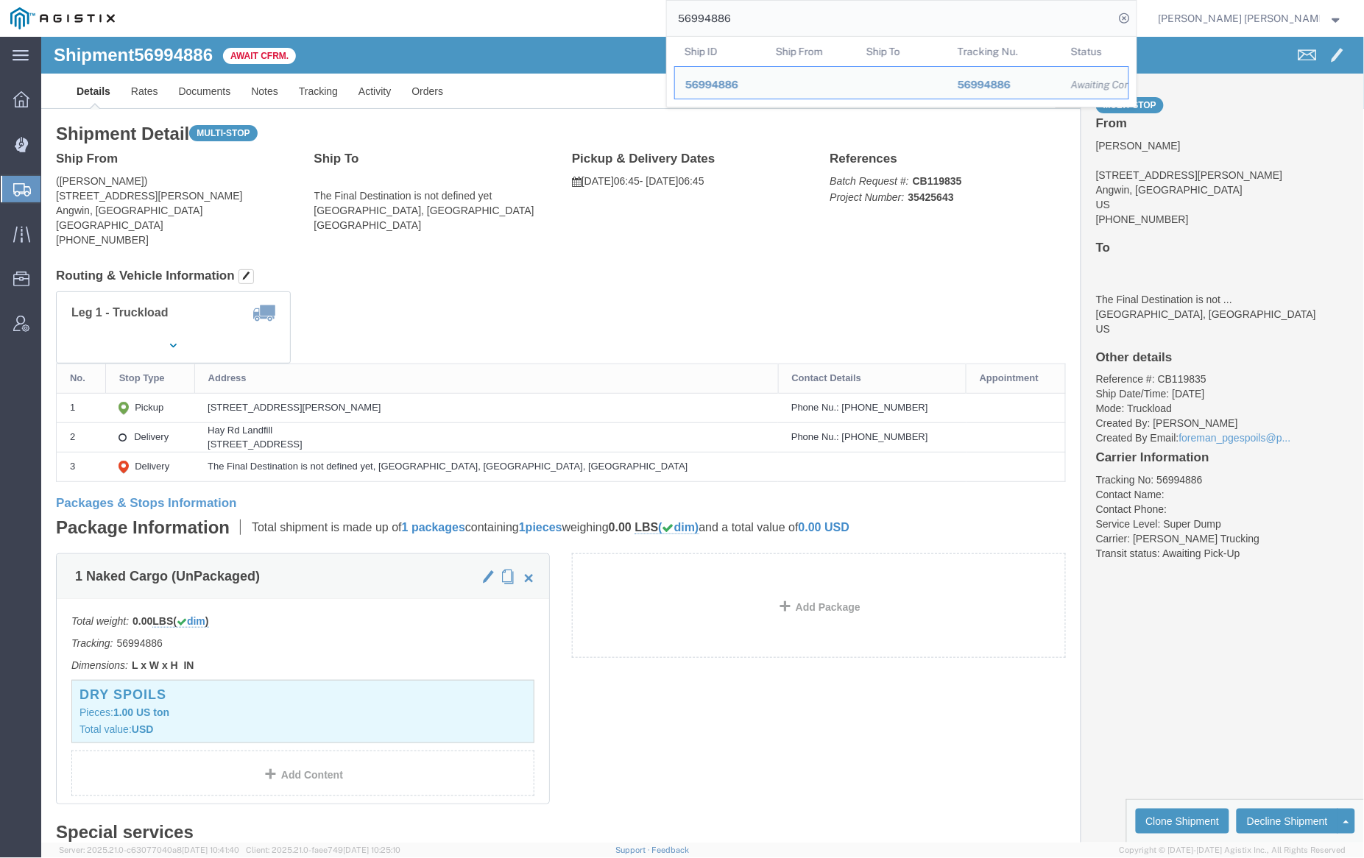
click at [785, 19] on input "56994886" at bounding box center [891, 18] width 448 height 35
click at [784, 19] on input "56994886" at bounding box center [891, 18] width 448 height 35
paste input "91"
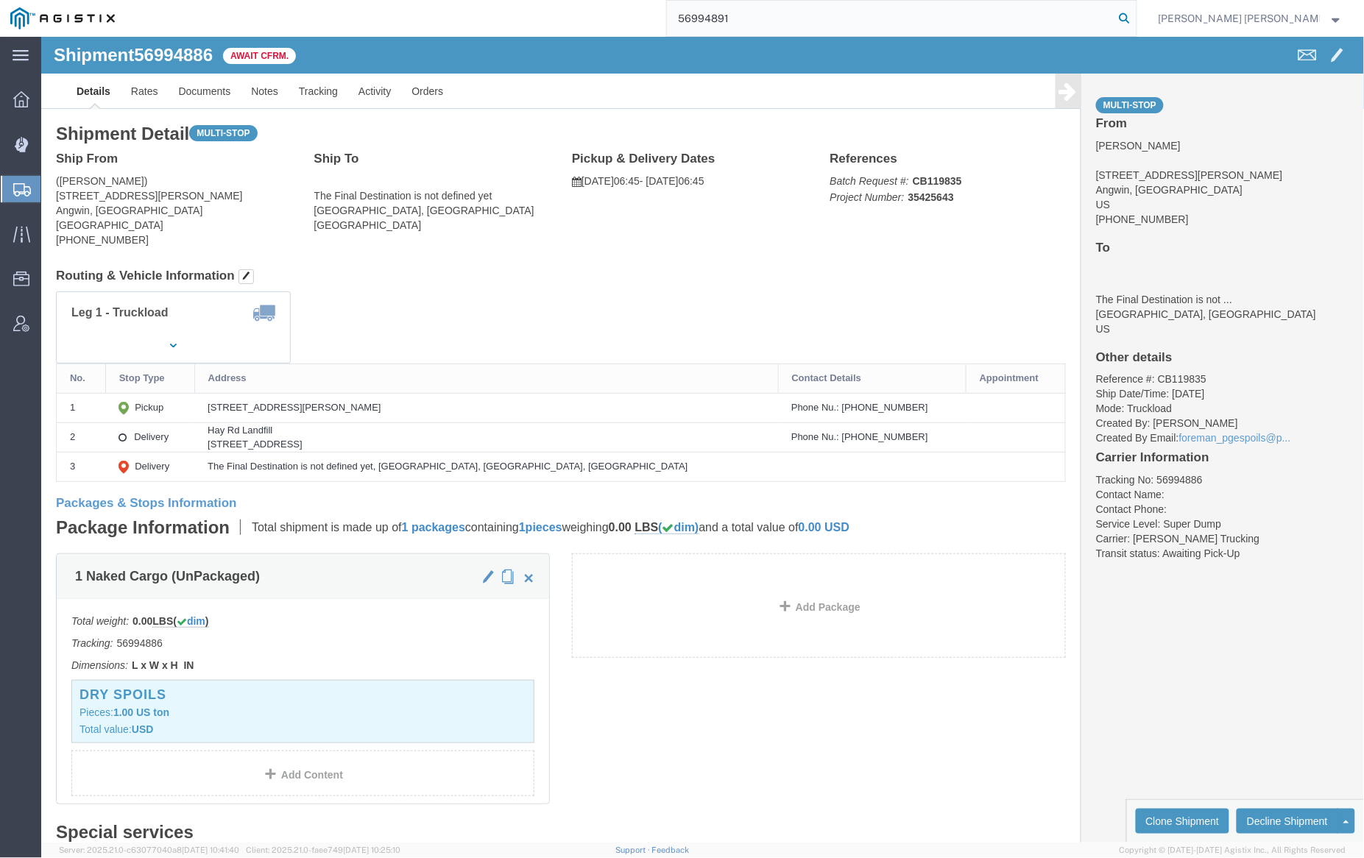
click at [1135, 15] on icon at bounding box center [1125, 18] width 21 height 21
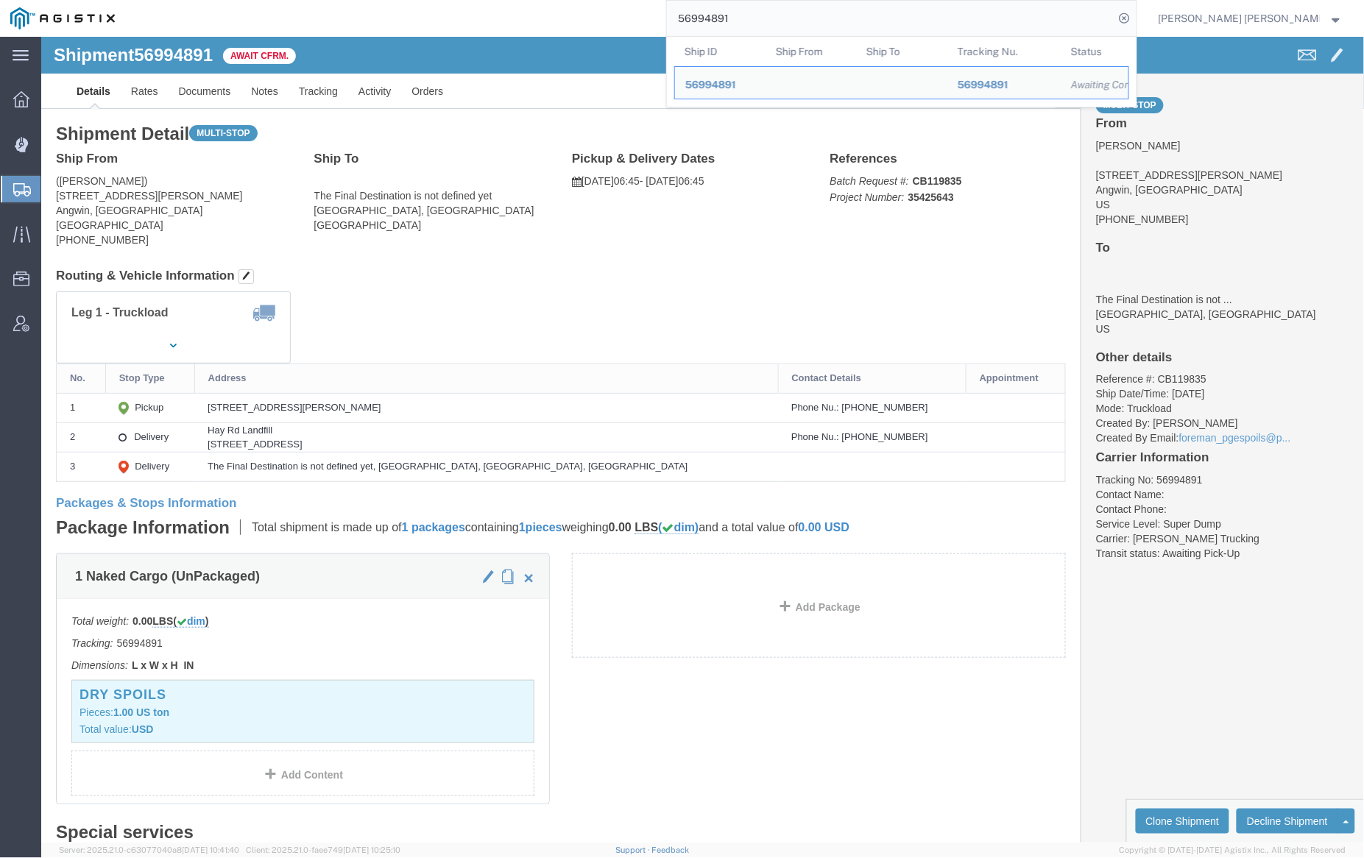
click at [776, 13] on input "56994891" at bounding box center [891, 18] width 448 height 35
paste input "7024275"
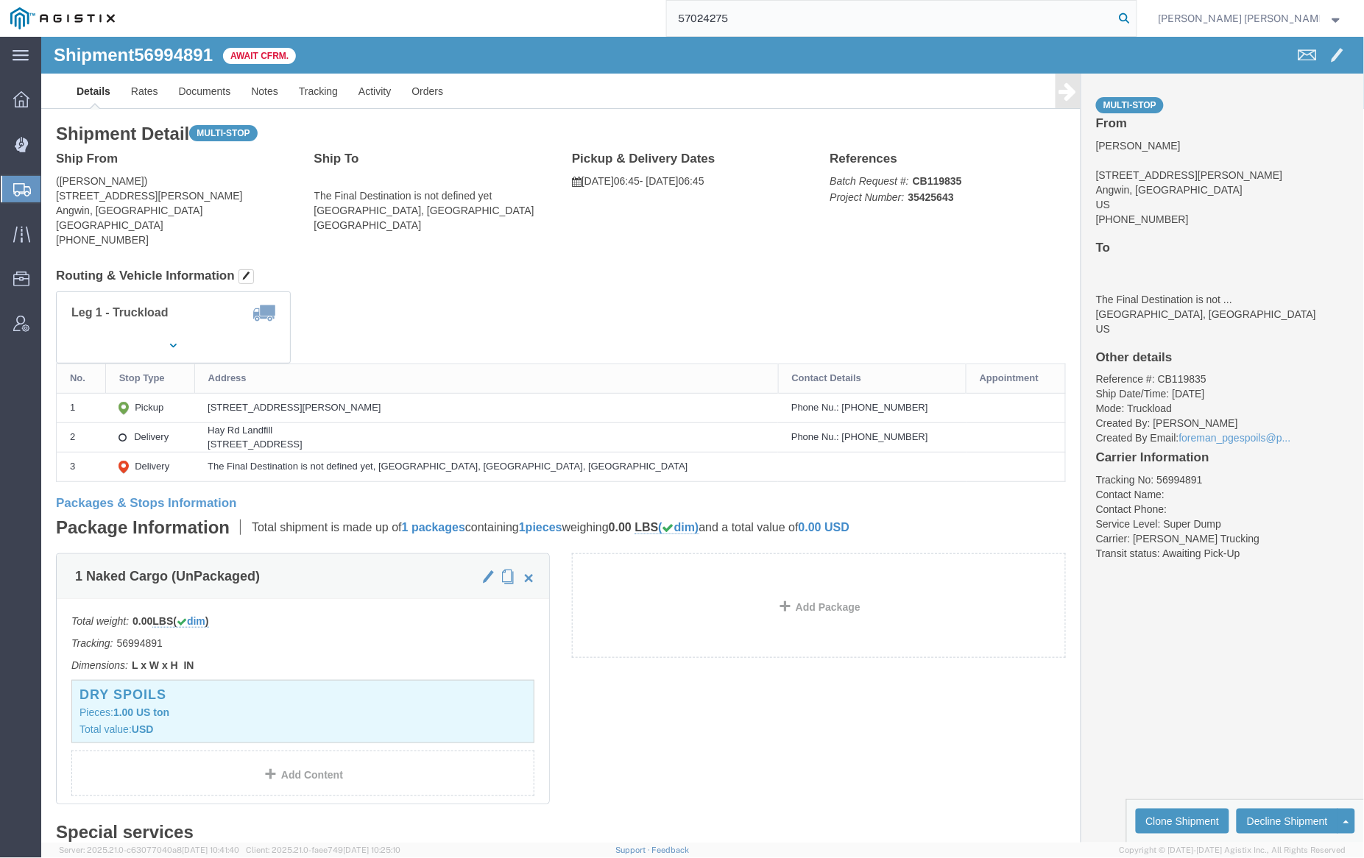
click at [1135, 18] on icon at bounding box center [1125, 18] width 21 height 21
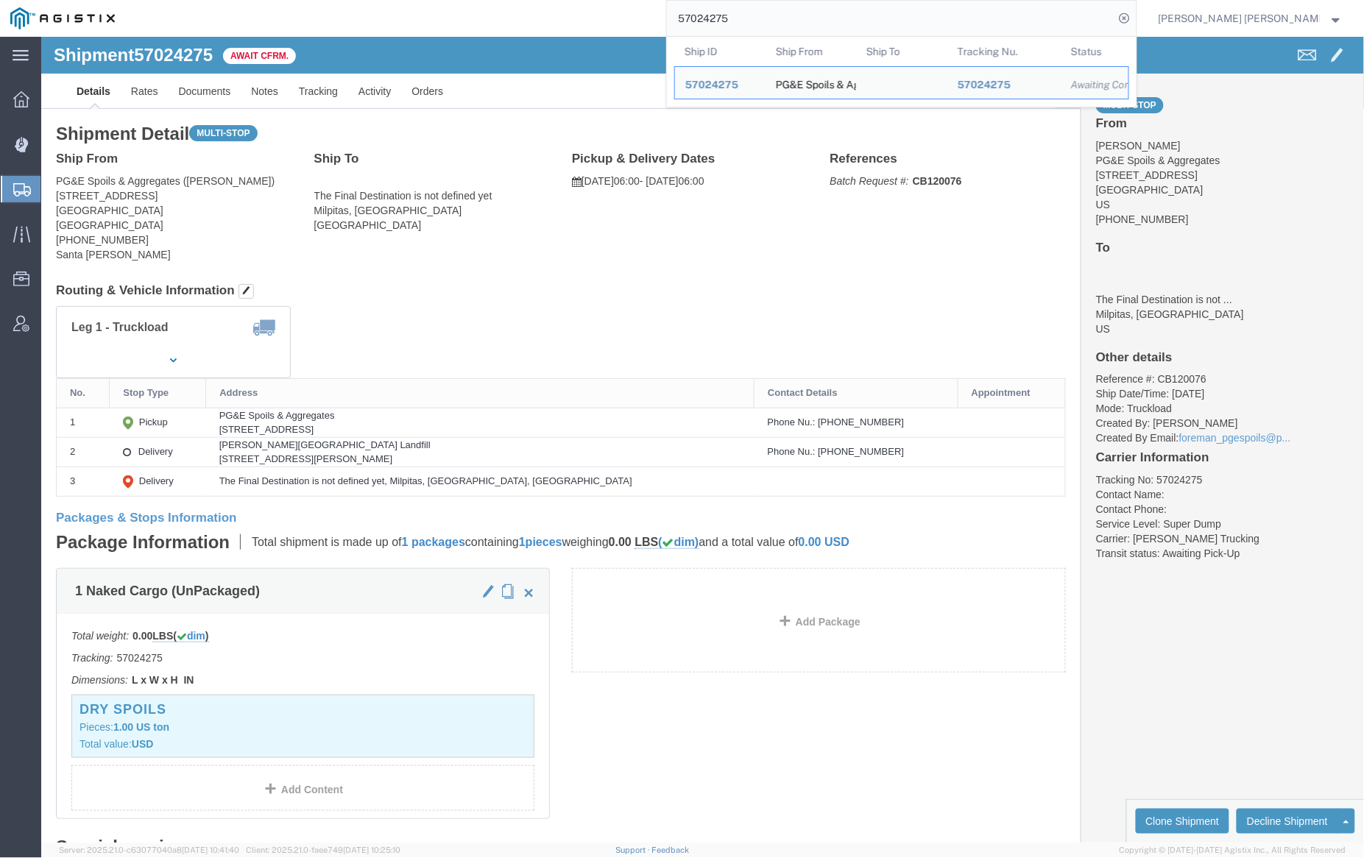
click at [780, 22] on input "57024275" at bounding box center [891, 18] width 448 height 35
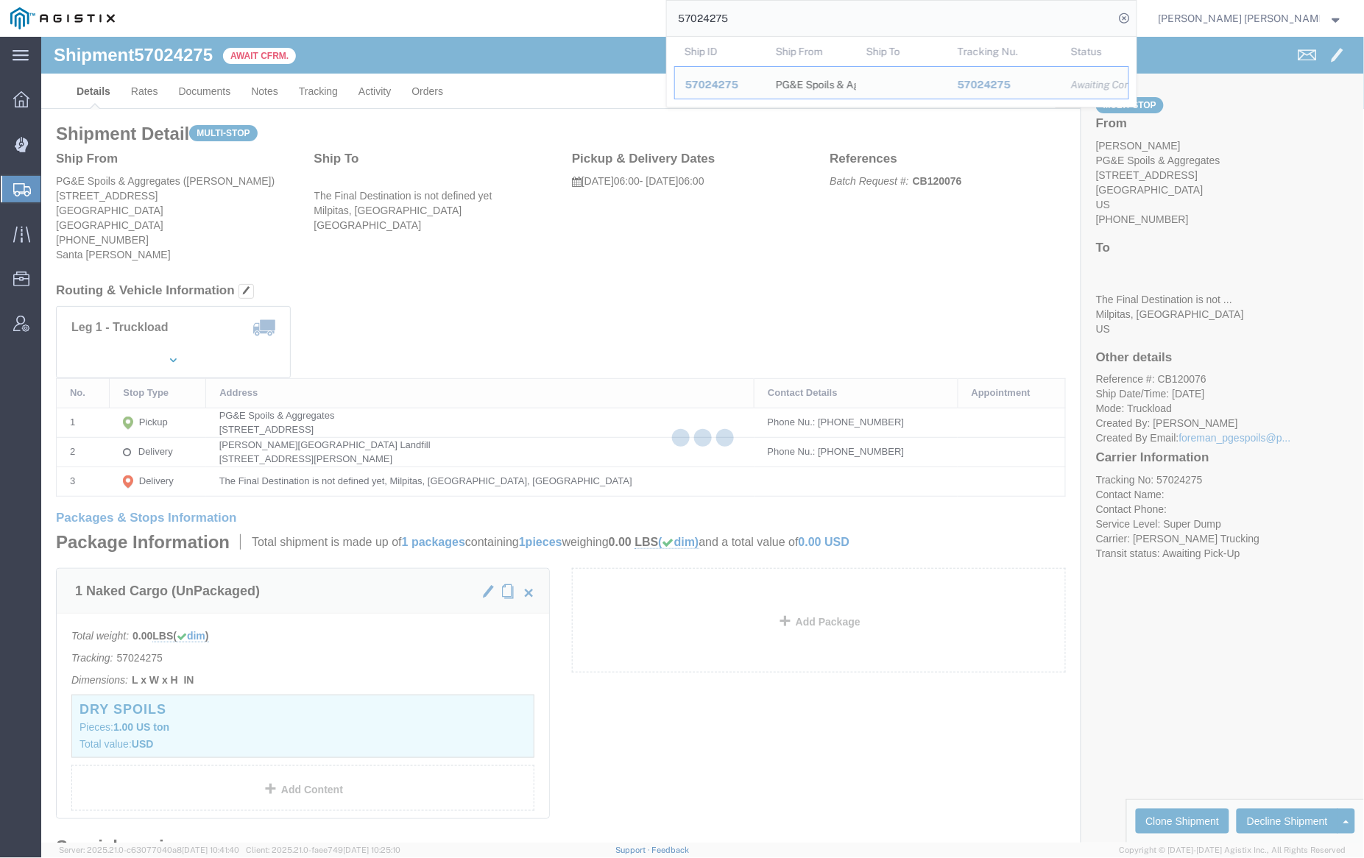
click at [780, 22] on input "57024275" at bounding box center [891, 18] width 448 height 35
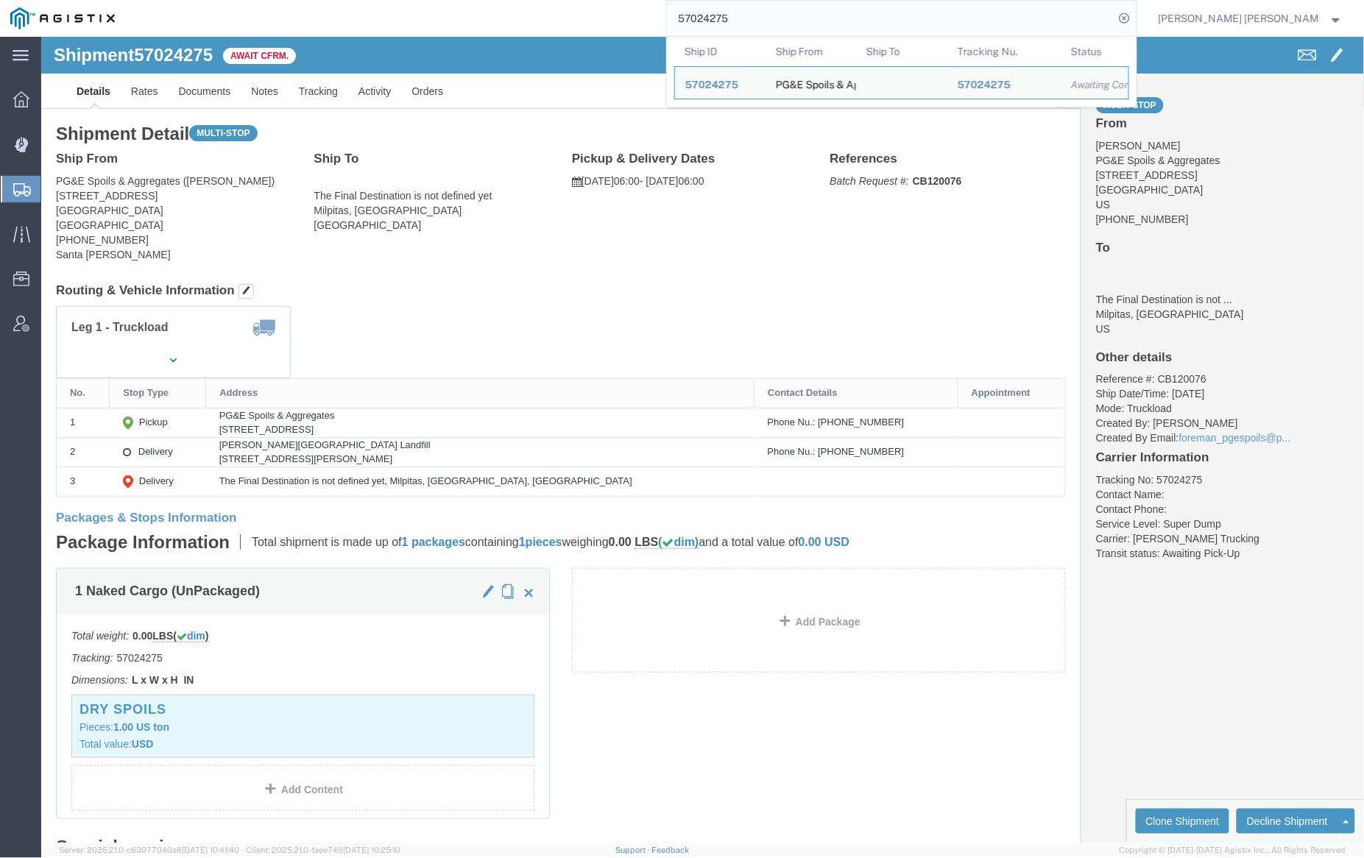
paste input "80"
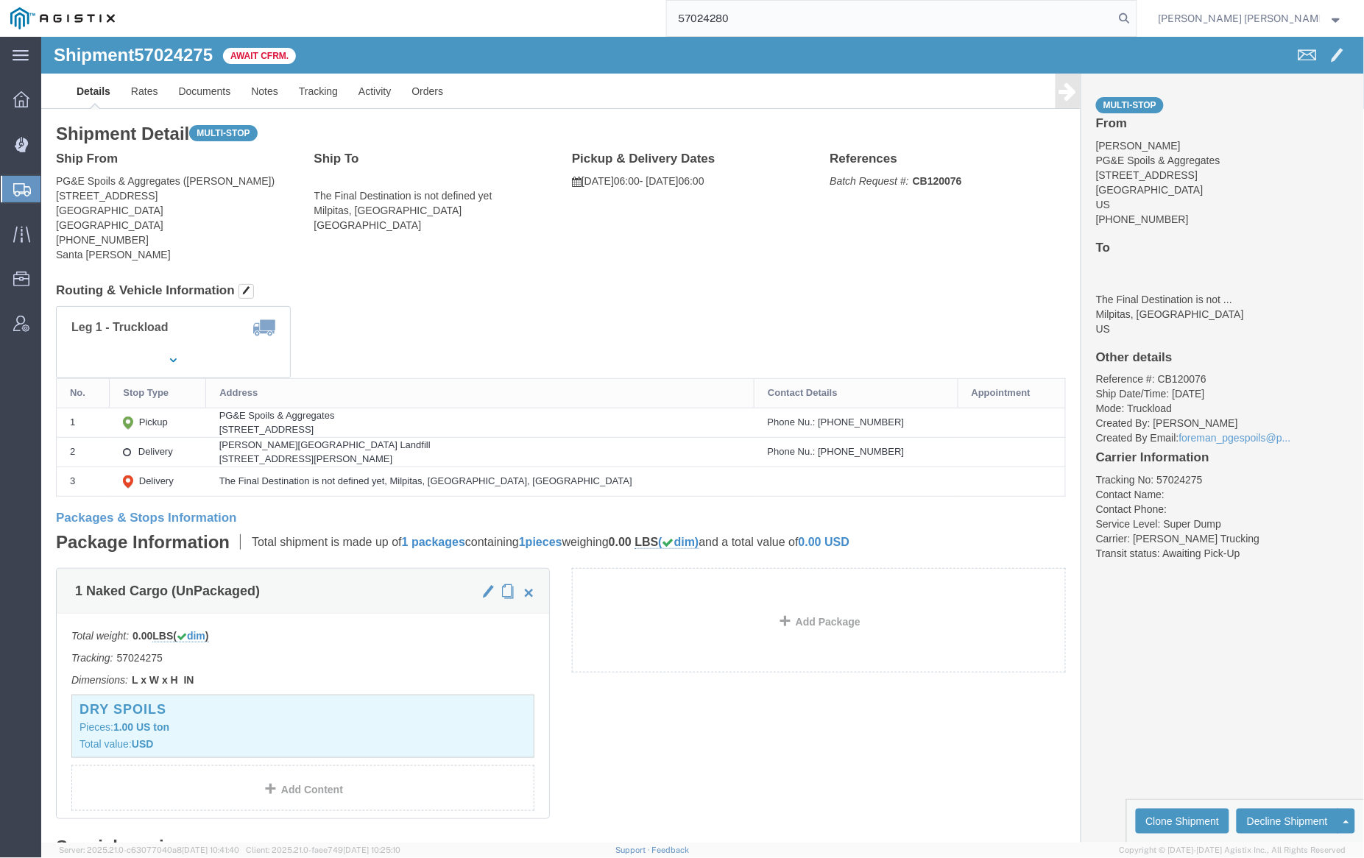
click at [1135, 17] on icon at bounding box center [1125, 18] width 21 height 21
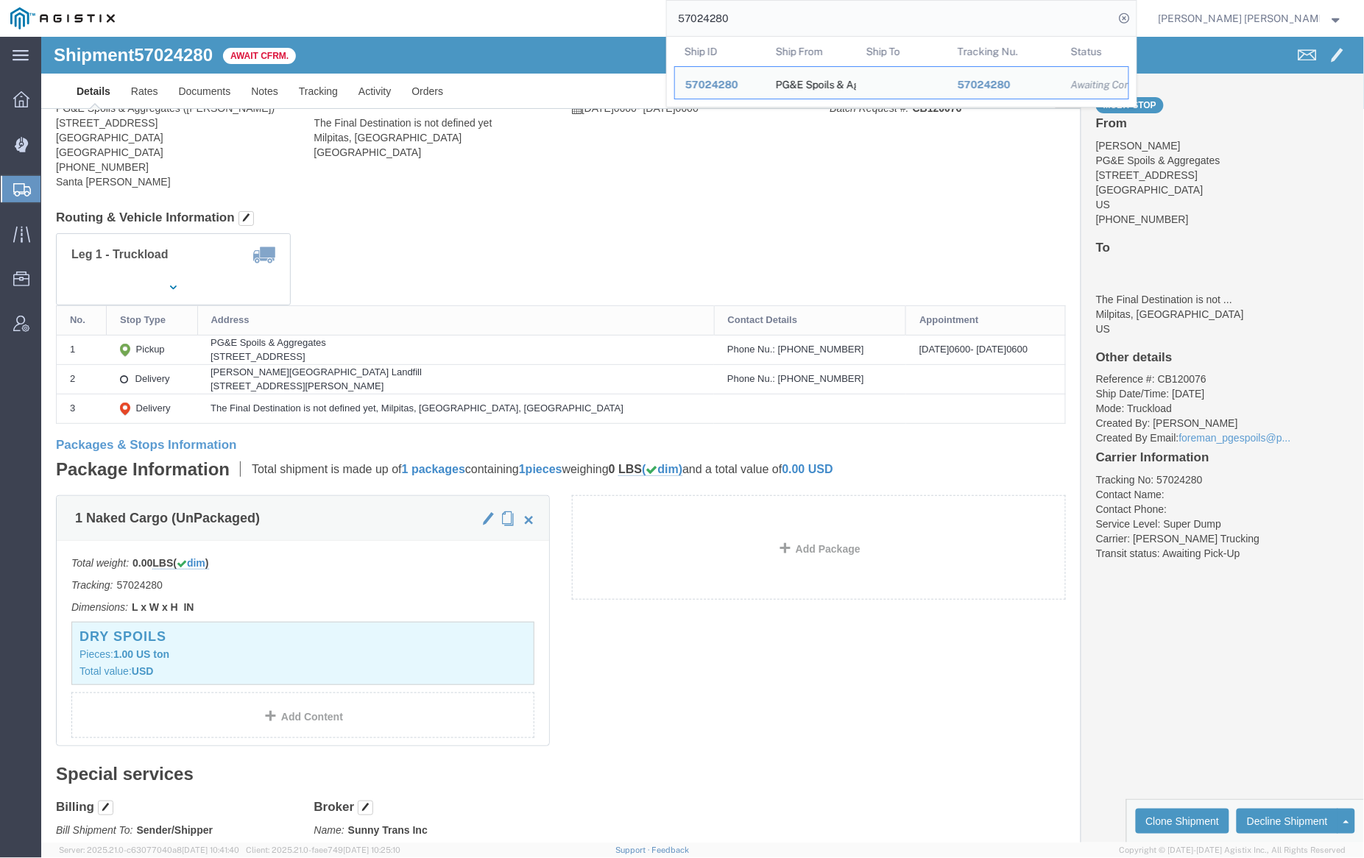
click at [788, 13] on input "57024280" at bounding box center [891, 18] width 448 height 35
paste input "312"
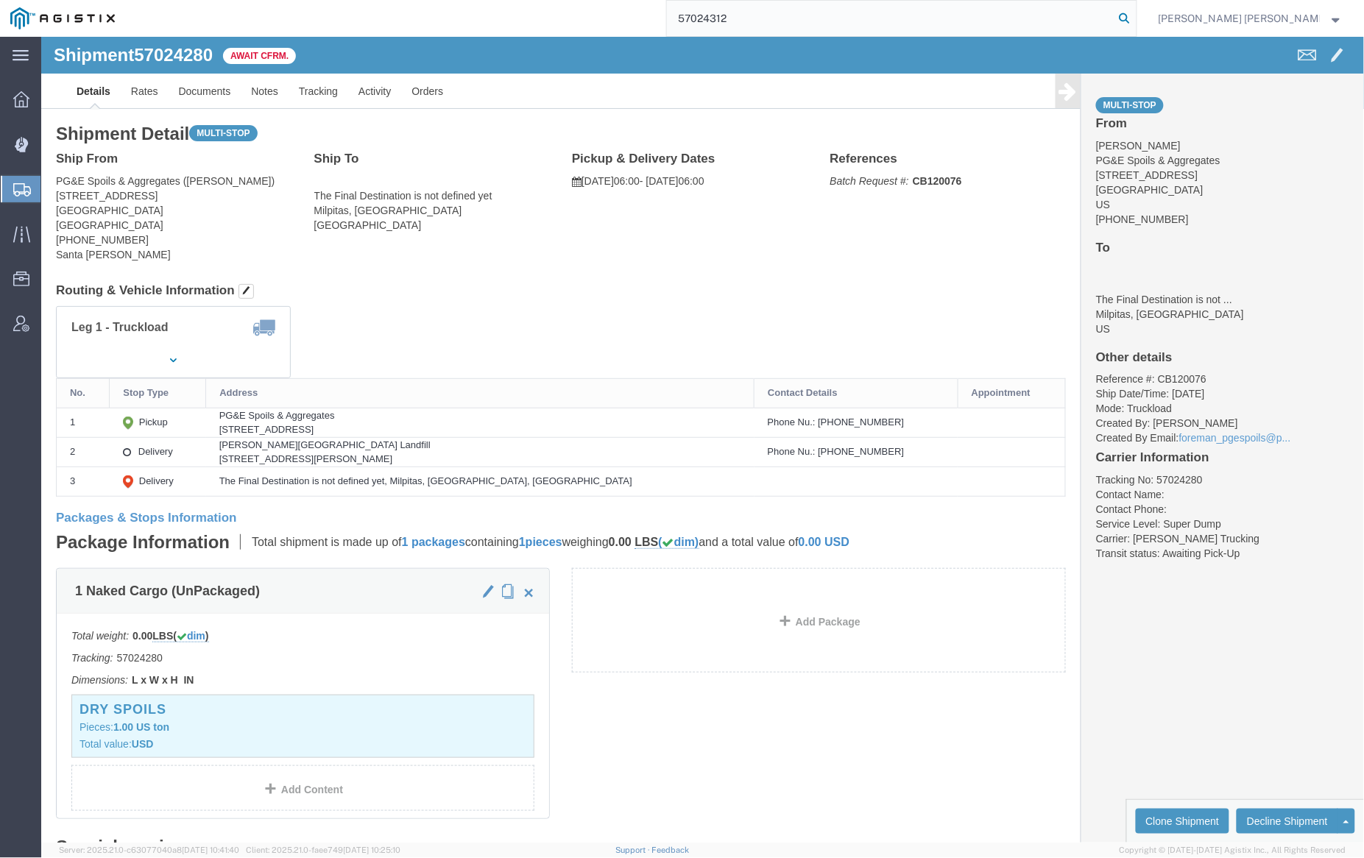
click at [1135, 15] on icon at bounding box center [1125, 18] width 21 height 21
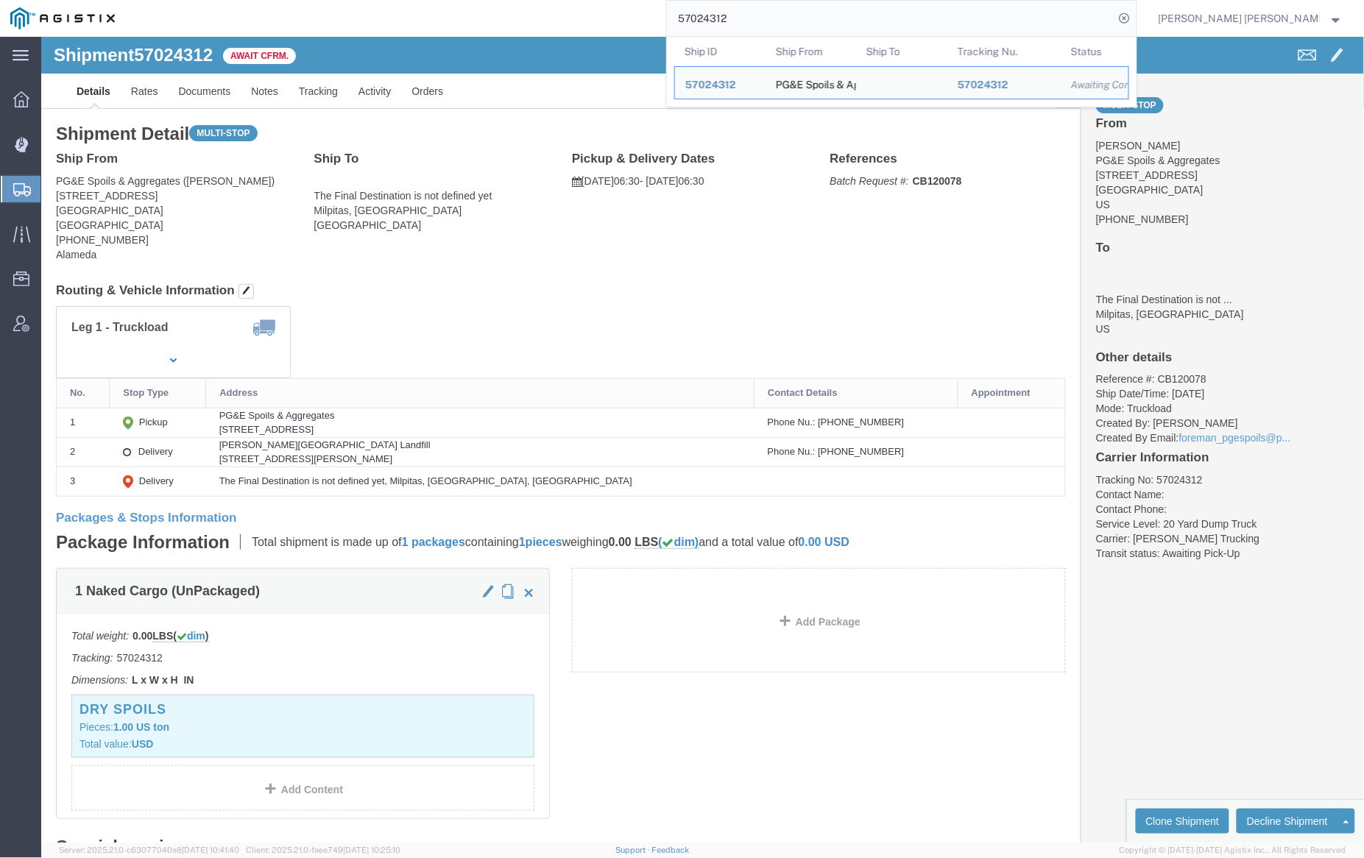
click at [780, 15] on input "57024312" at bounding box center [891, 18] width 448 height 35
paste input "5508"
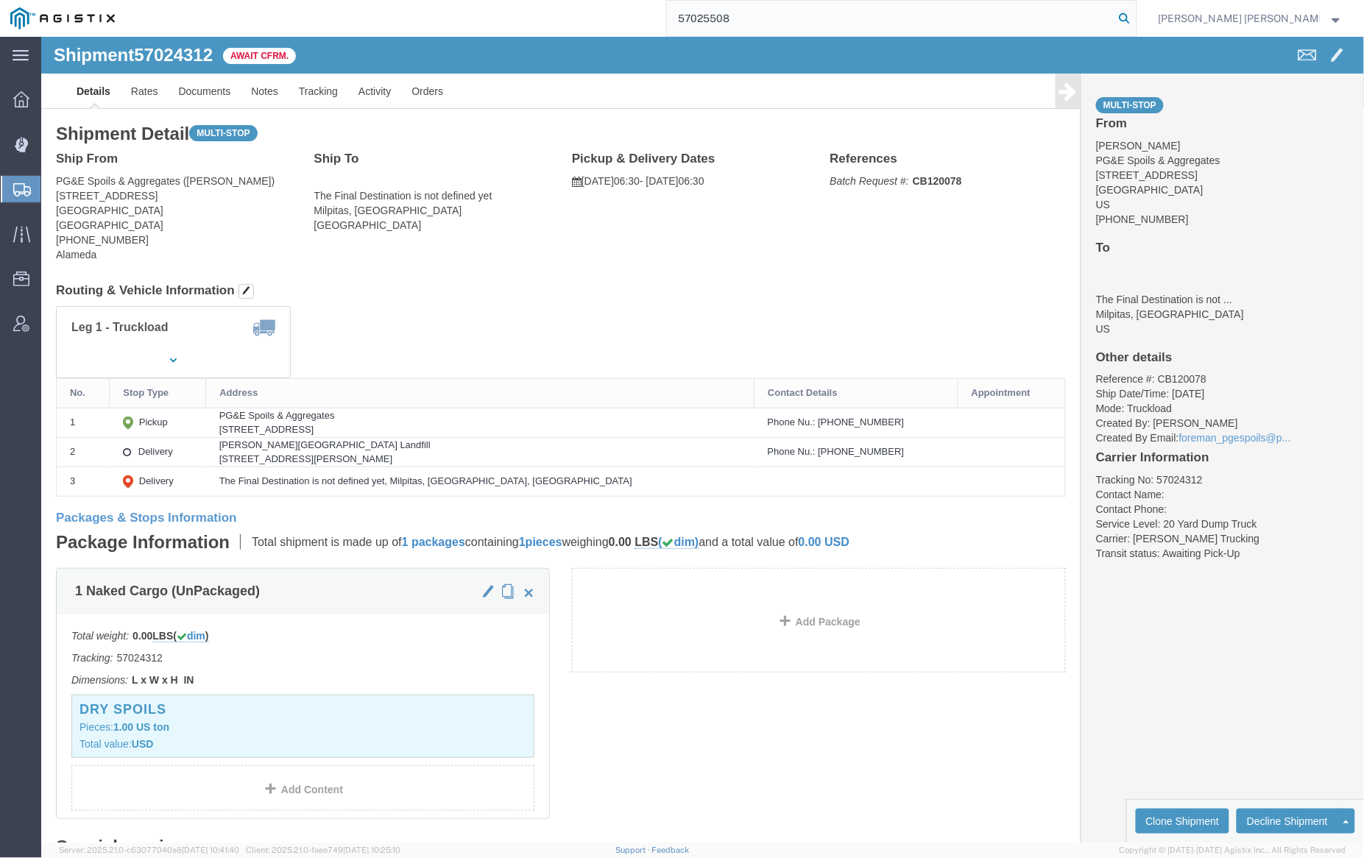
click at [1135, 13] on icon at bounding box center [1125, 18] width 21 height 21
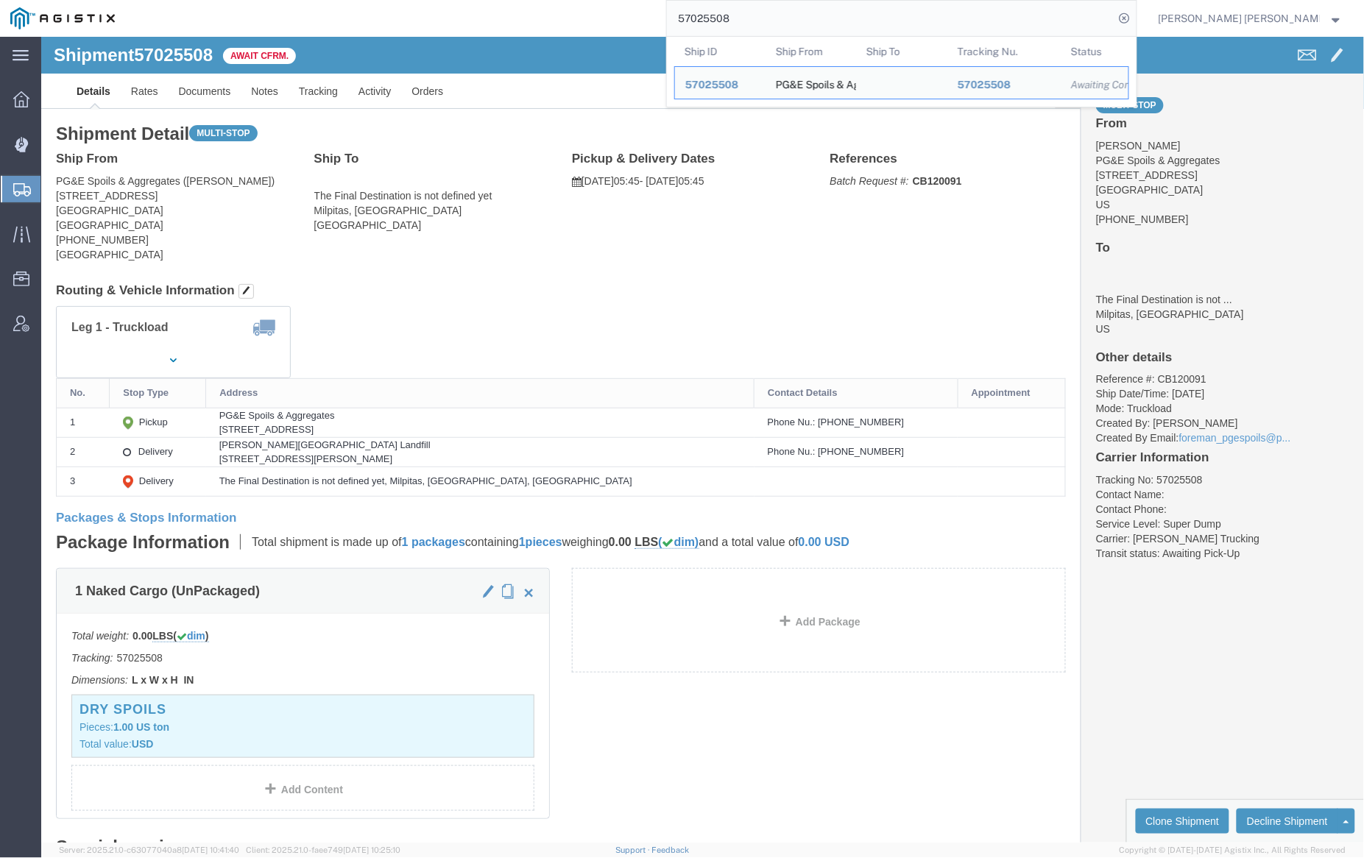
click at [765, 14] on input "57025508" at bounding box center [891, 18] width 448 height 35
paste input "37490"
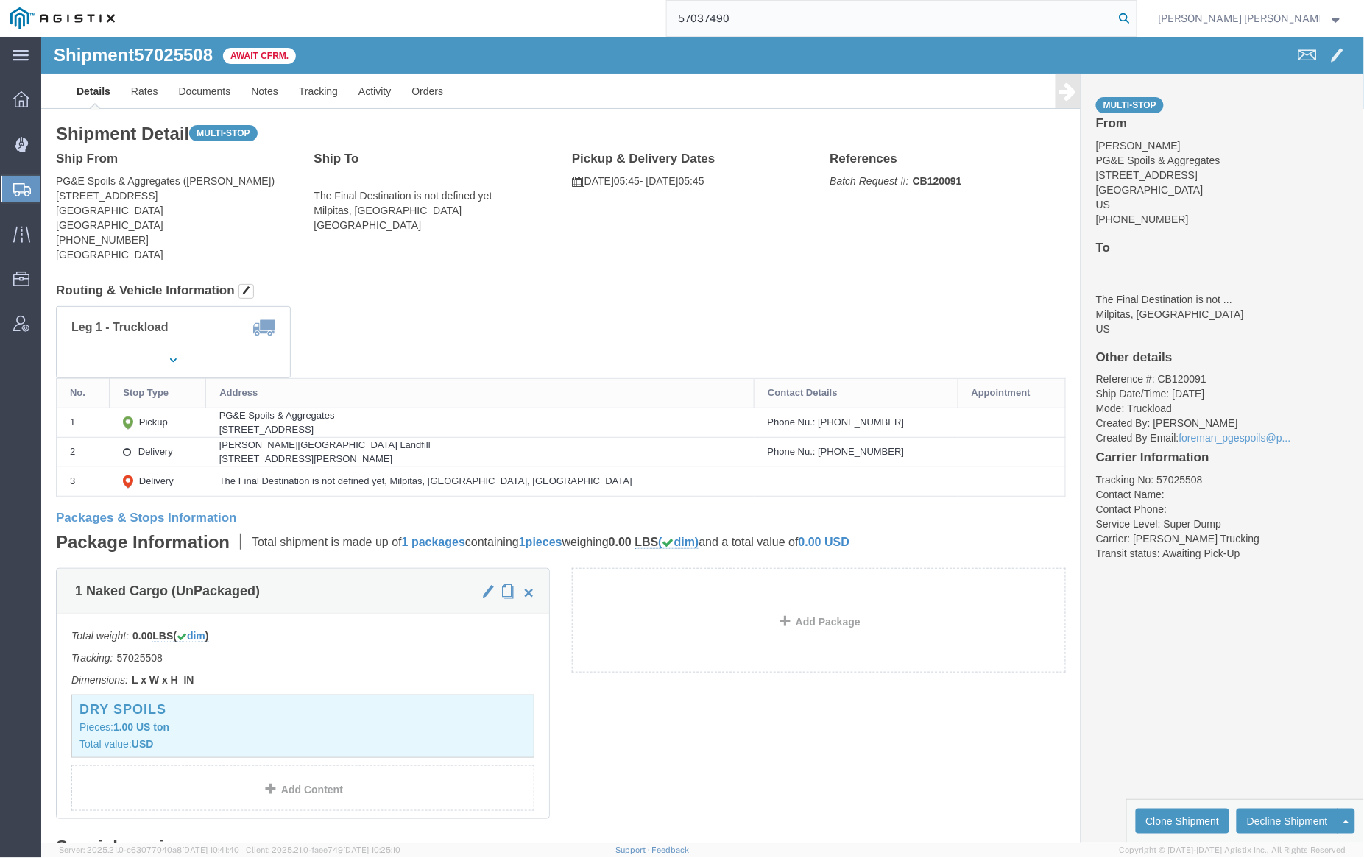
click at [1135, 21] on icon at bounding box center [1125, 18] width 21 height 21
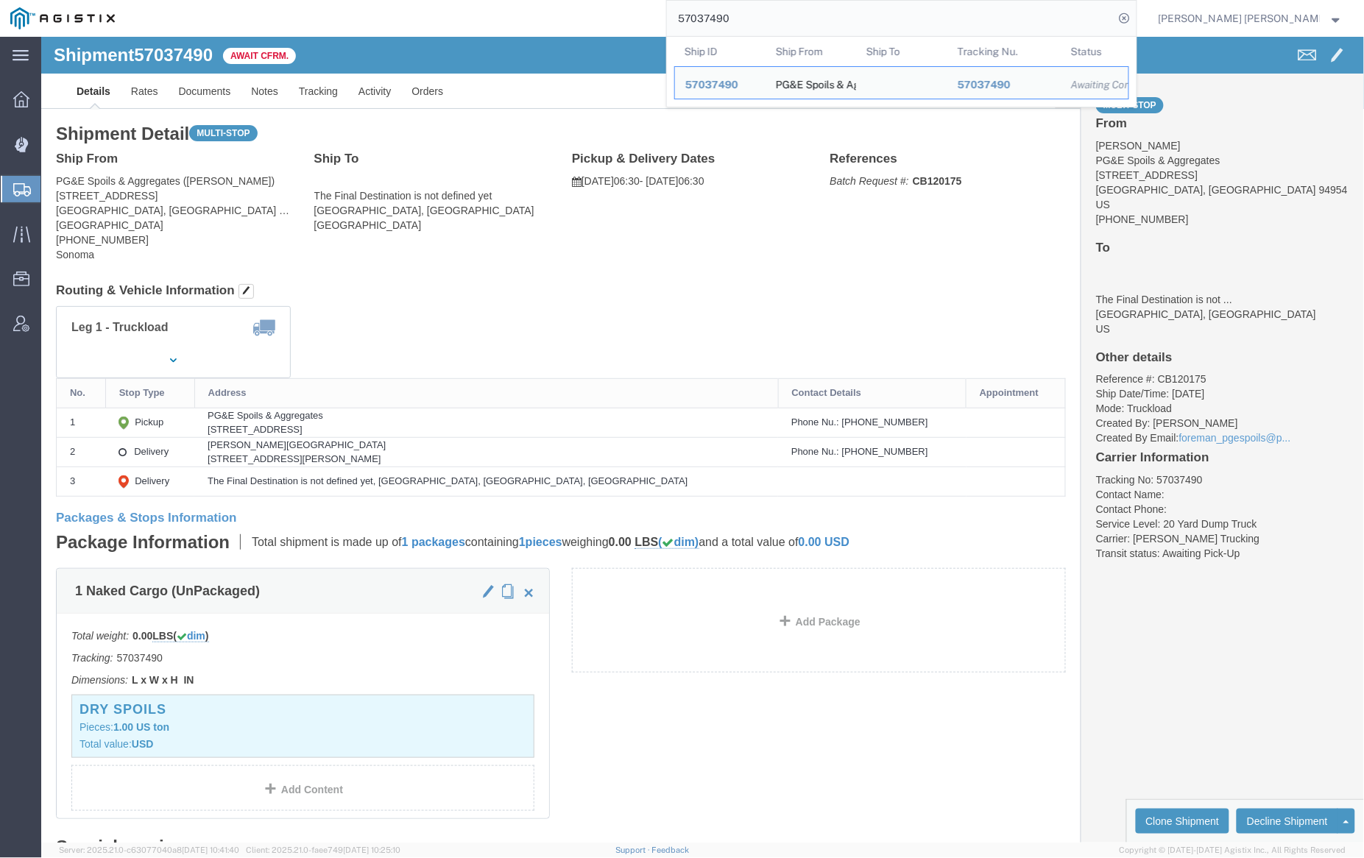
click at [783, 22] on input "57037490" at bounding box center [891, 18] width 448 height 35
paste input "5781"
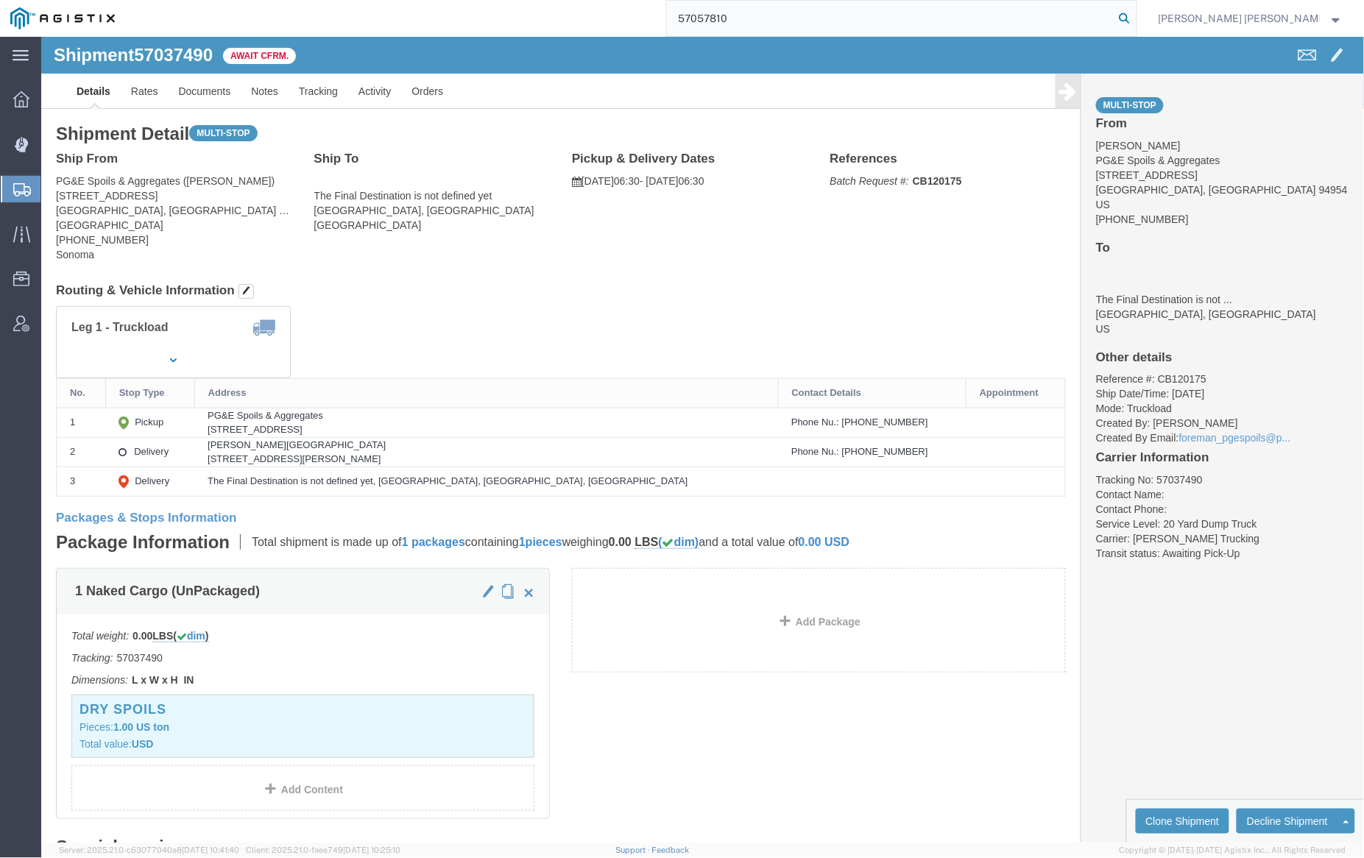
click at [1135, 15] on icon at bounding box center [1125, 18] width 21 height 21
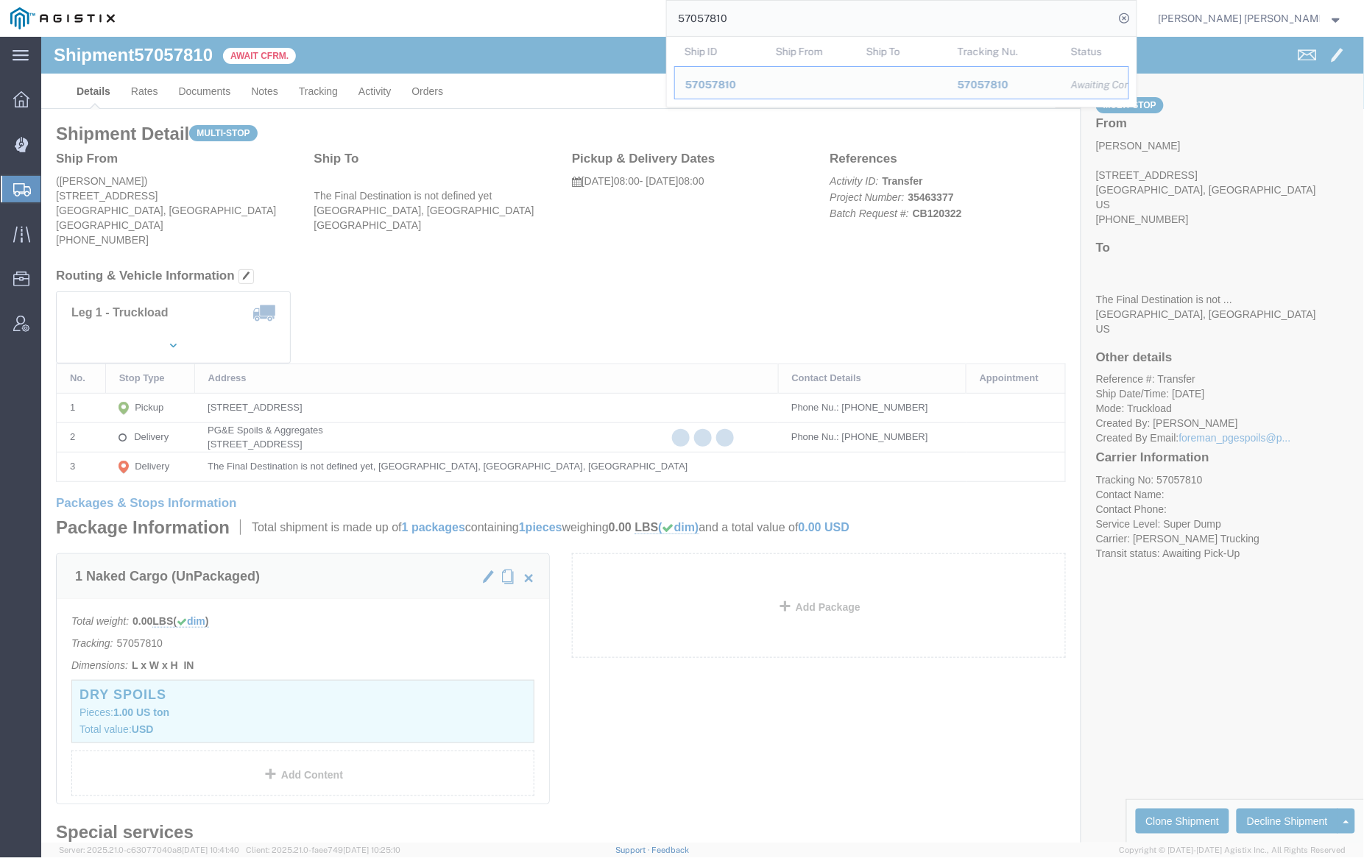
click at [776, 15] on input "57057810" at bounding box center [891, 18] width 448 height 35
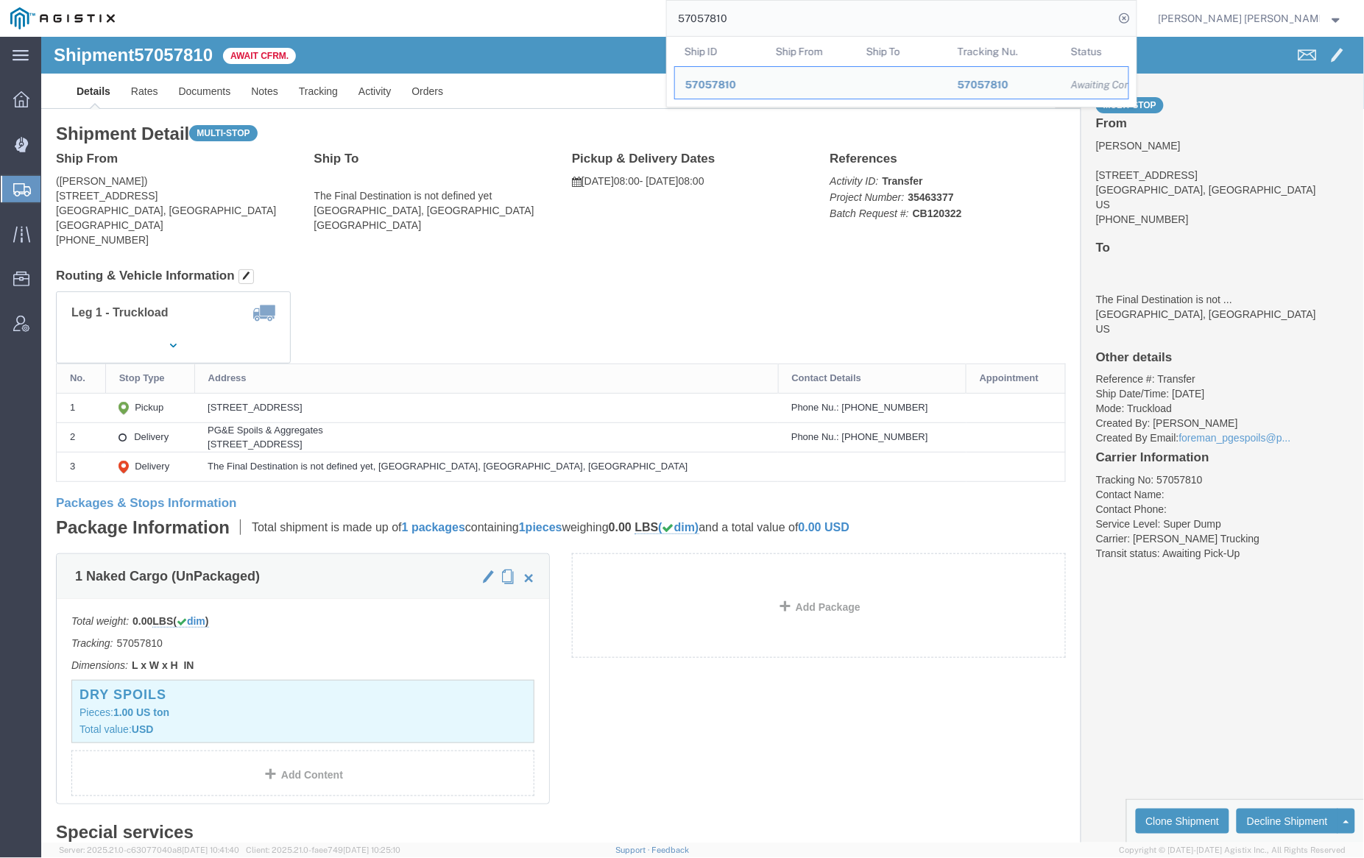
paste input "08"
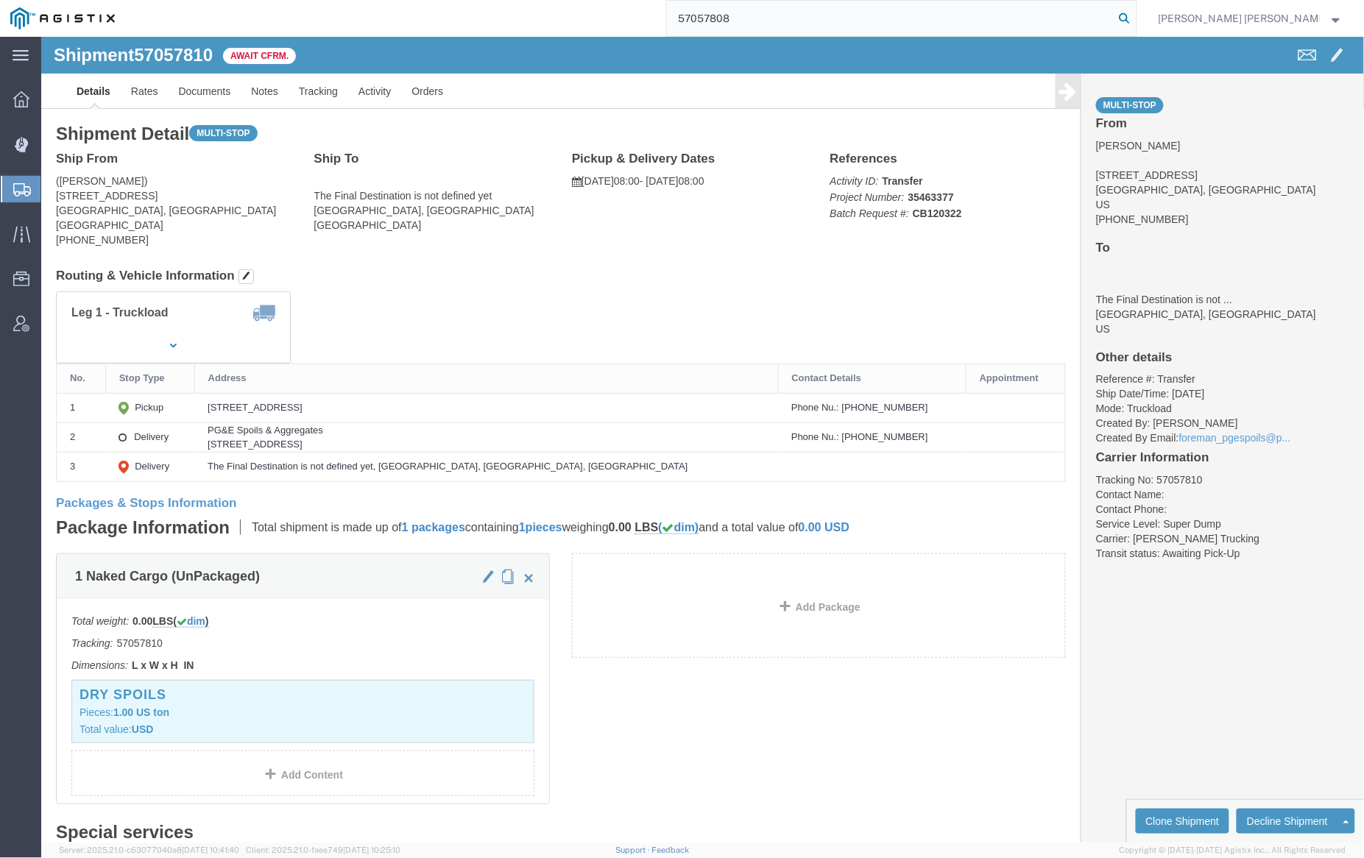
click at [1135, 13] on icon at bounding box center [1125, 18] width 21 height 21
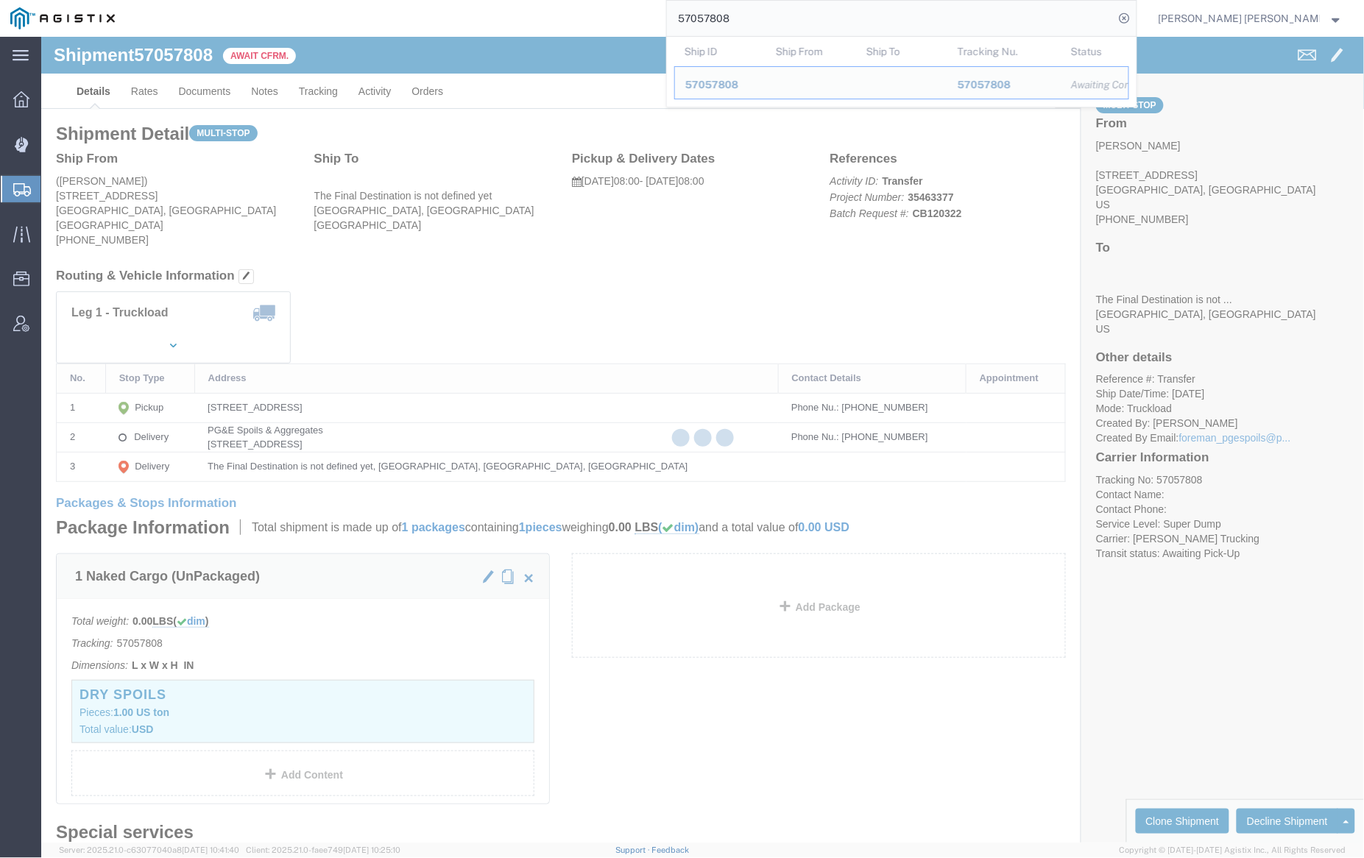
click at [790, 18] on input "57057808" at bounding box center [891, 18] width 448 height 35
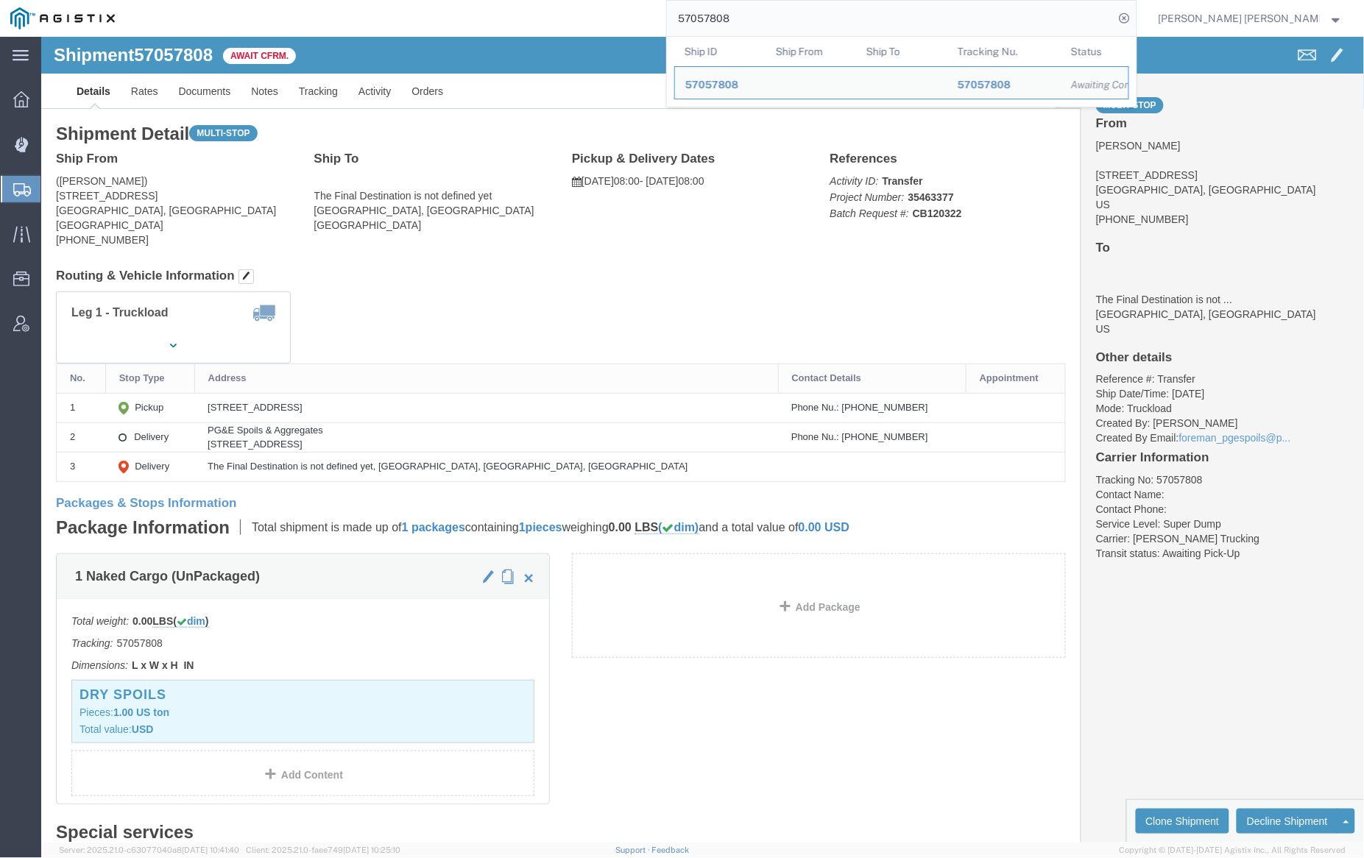
paste input "4289"
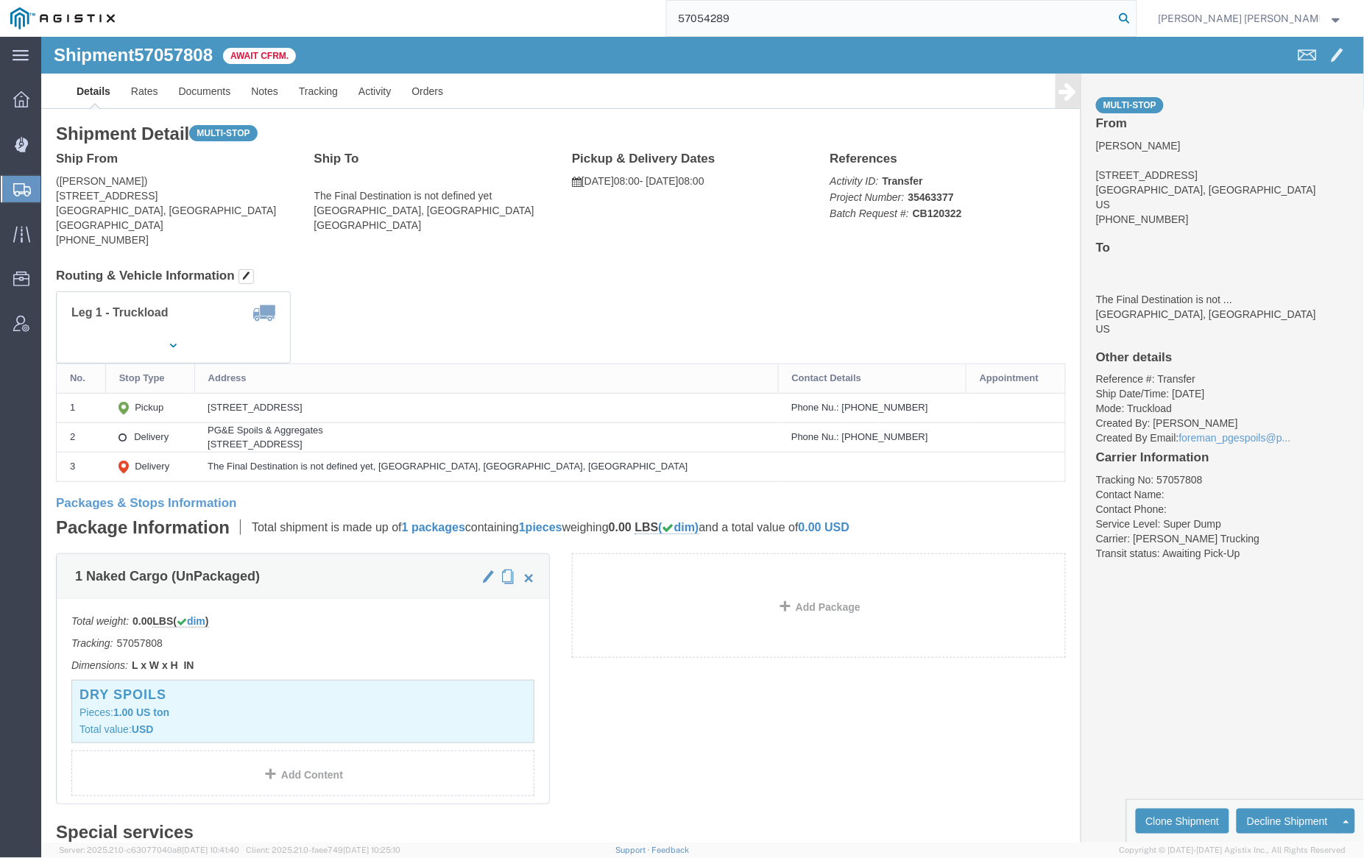
click at [1135, 20] on icon at bounding box center [1125, 18] width 21 height 21
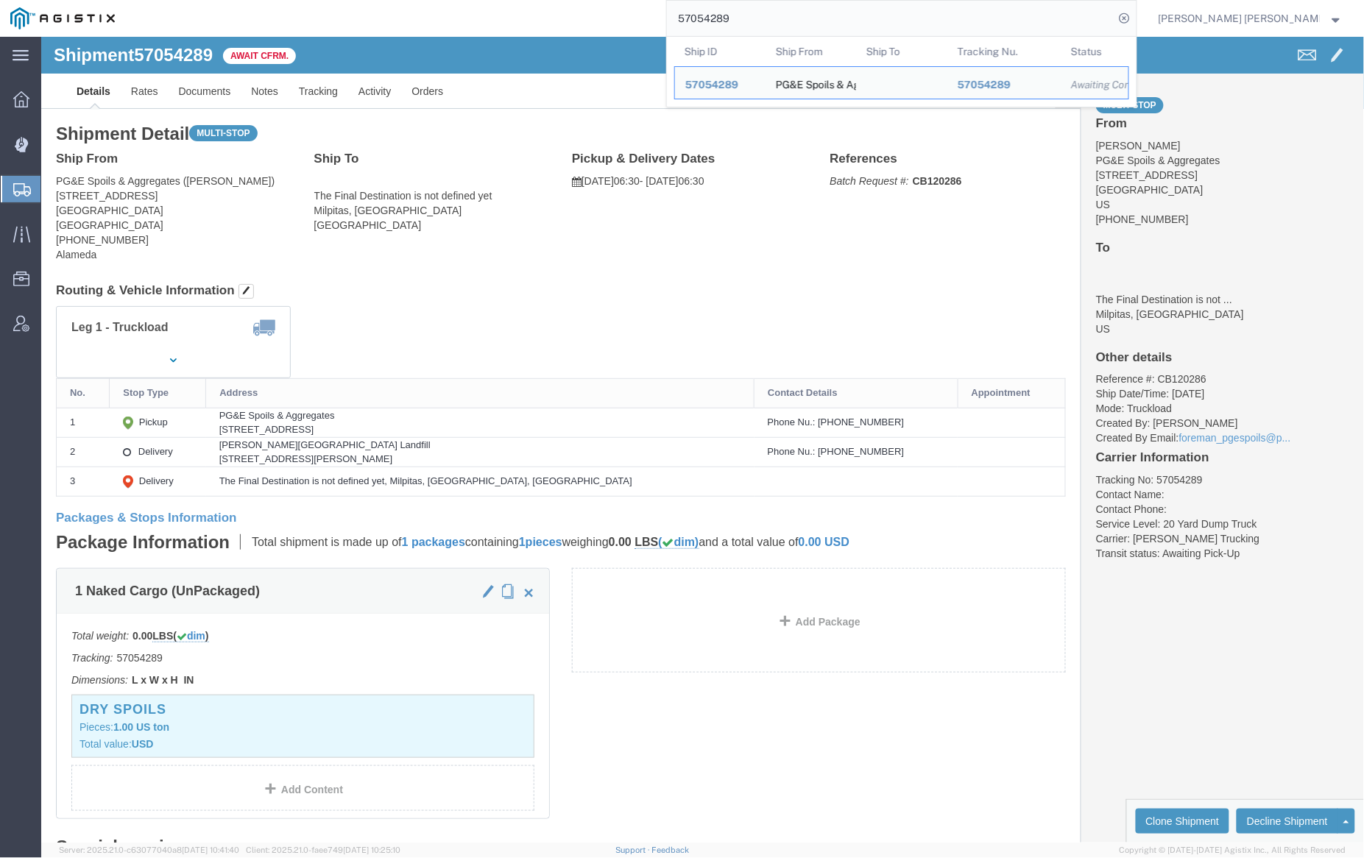
click at [788, 12] on input "57054289" at bounding box center [891, 18] width 448 height 35
paste input "6935"
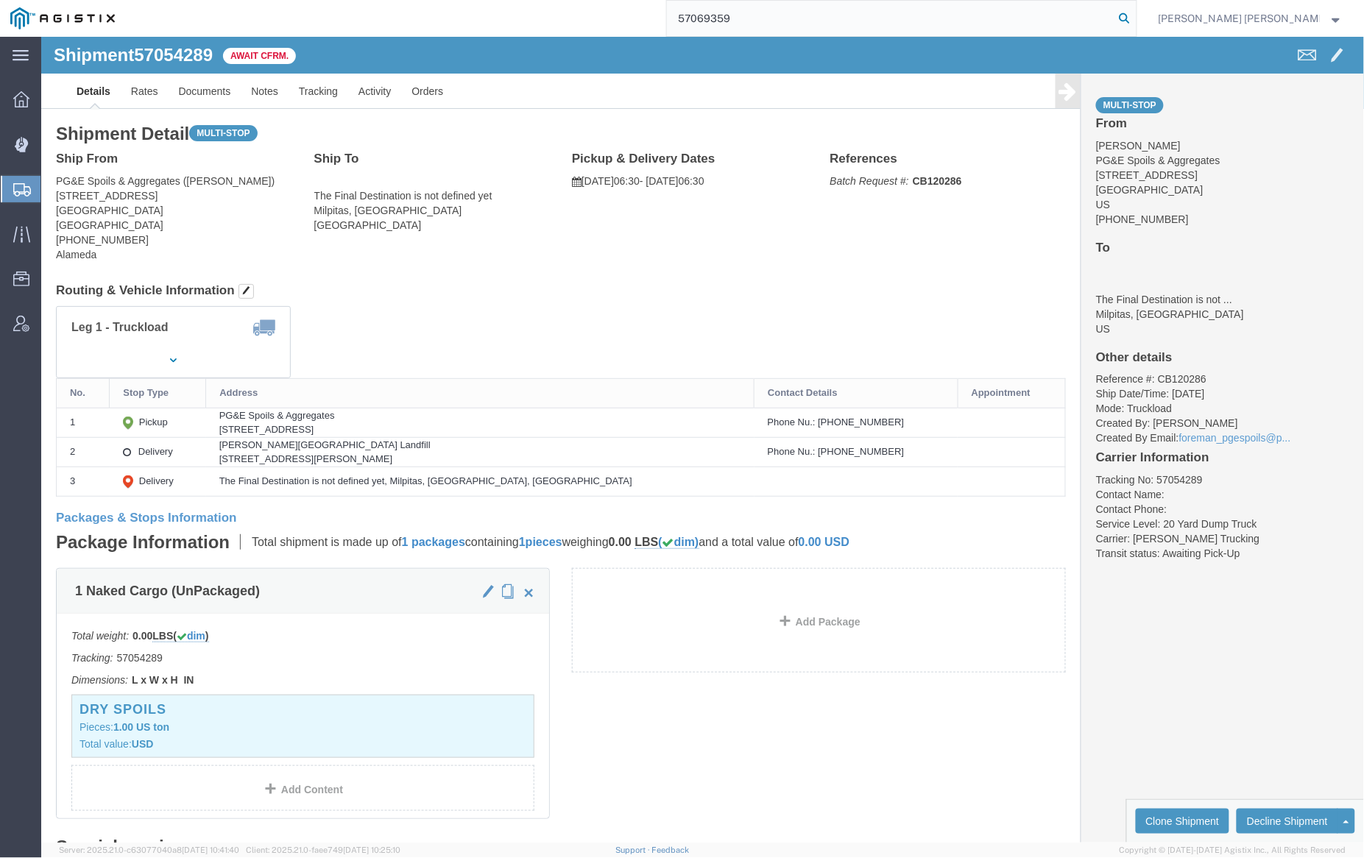
click at [1135, 12] on icon at bounding box center [1125, 18] width 21 height 21
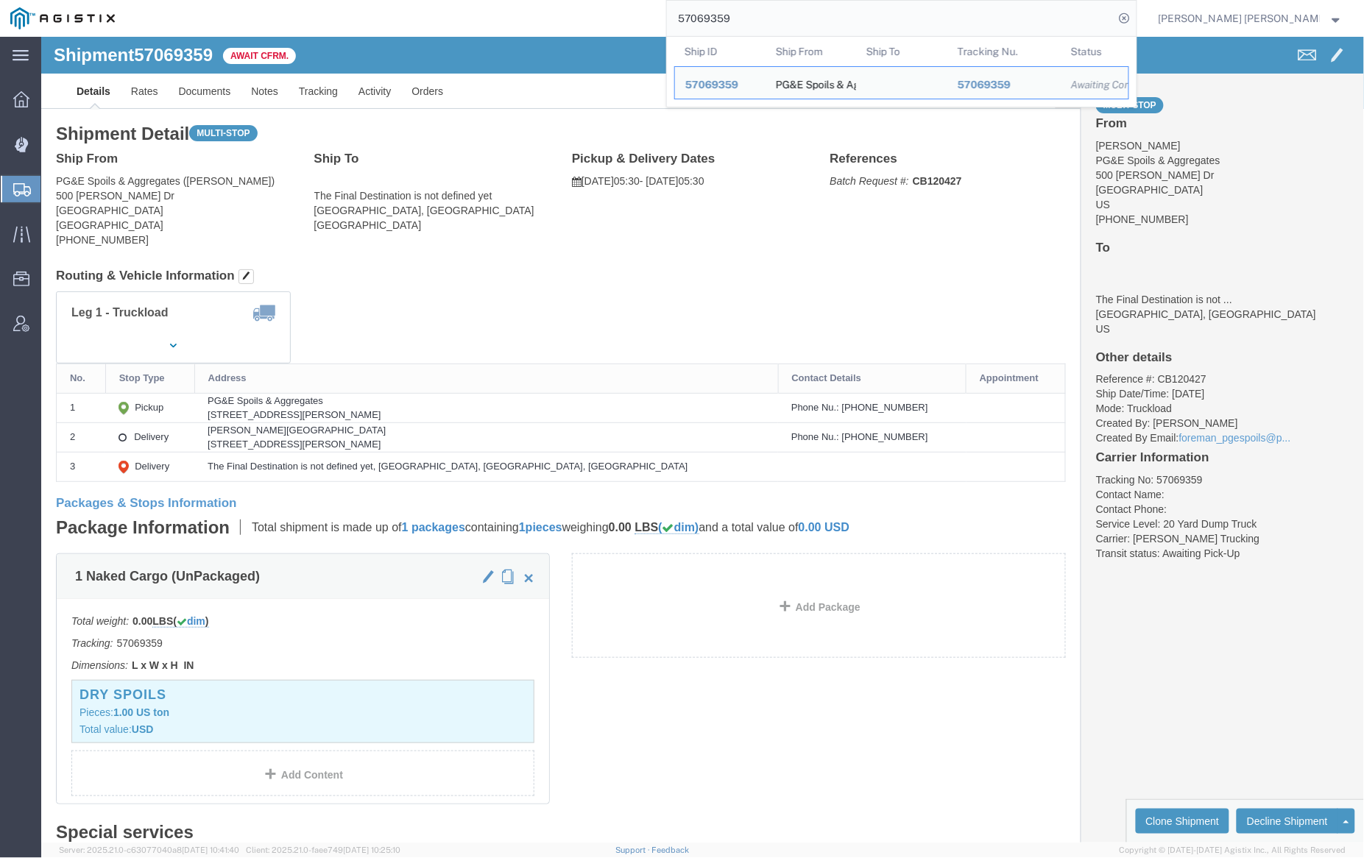
click at [779, 13] on input "57069359" at bounding box center [891, 18] width 448 height 35
paste input "63"
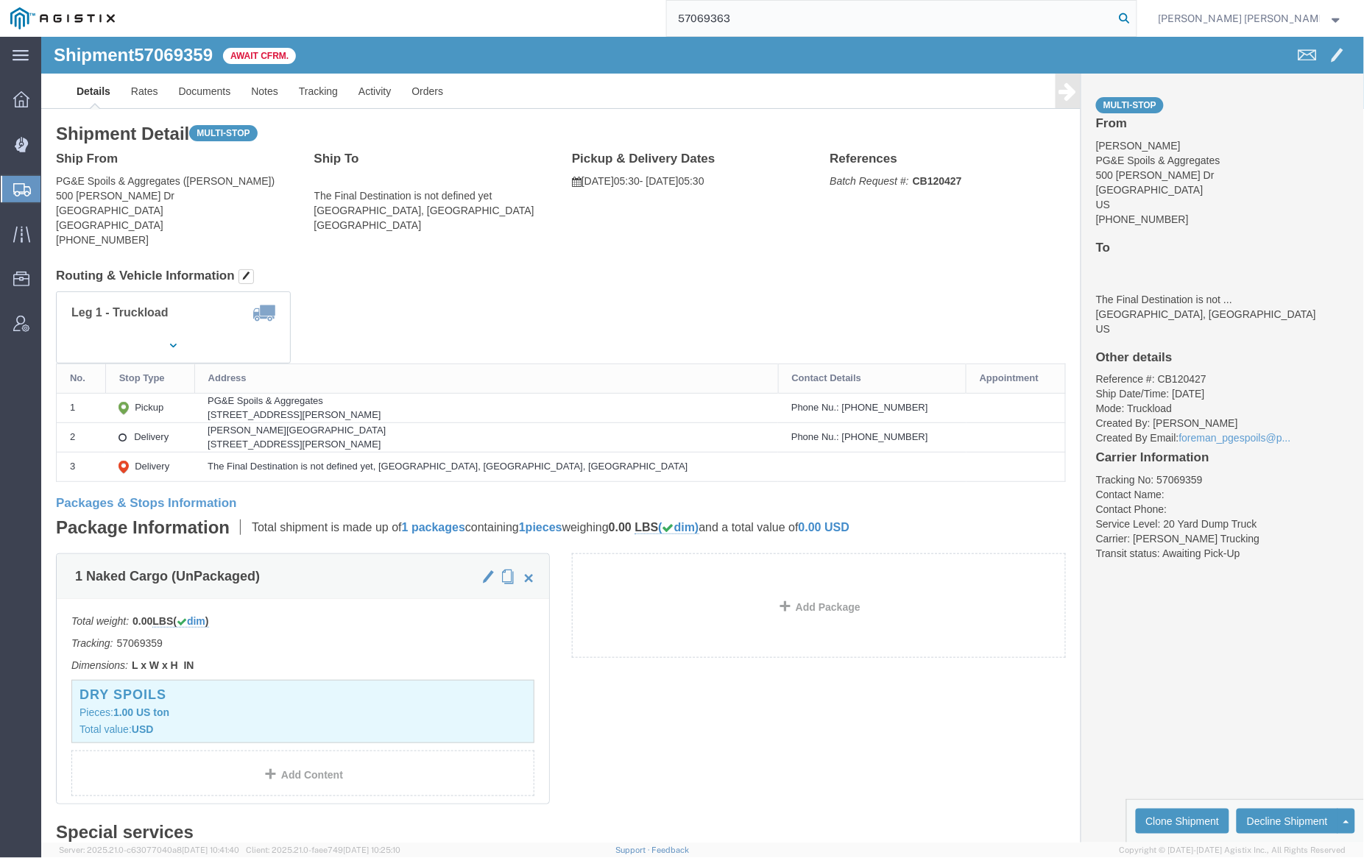
click at [1135, 16] on icon at bounding box center [1125, 18] width 21 height 21
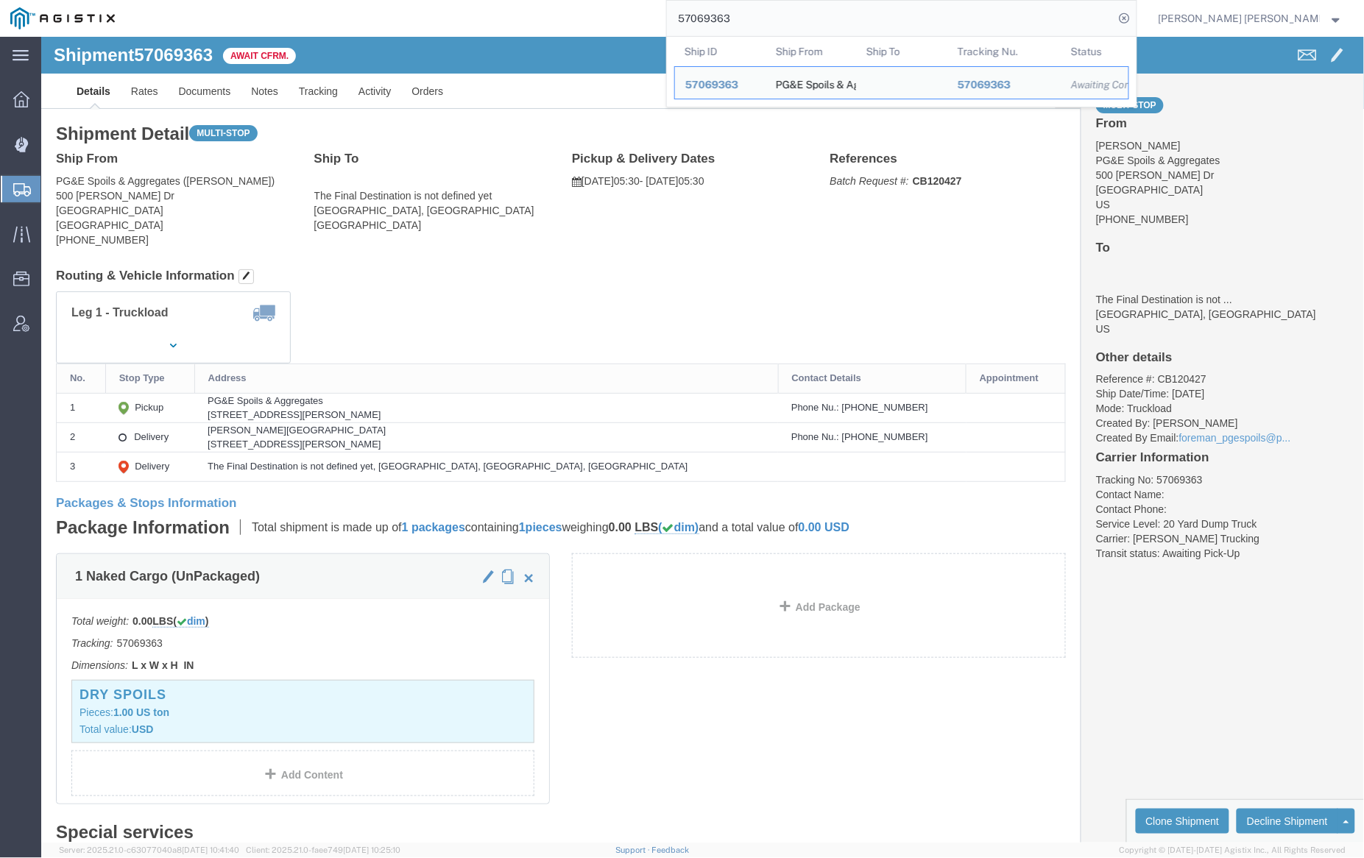
click at [782, 22] on input "57069363" at bounding box center [891, 18] width 448 height 35
paste input "8989"
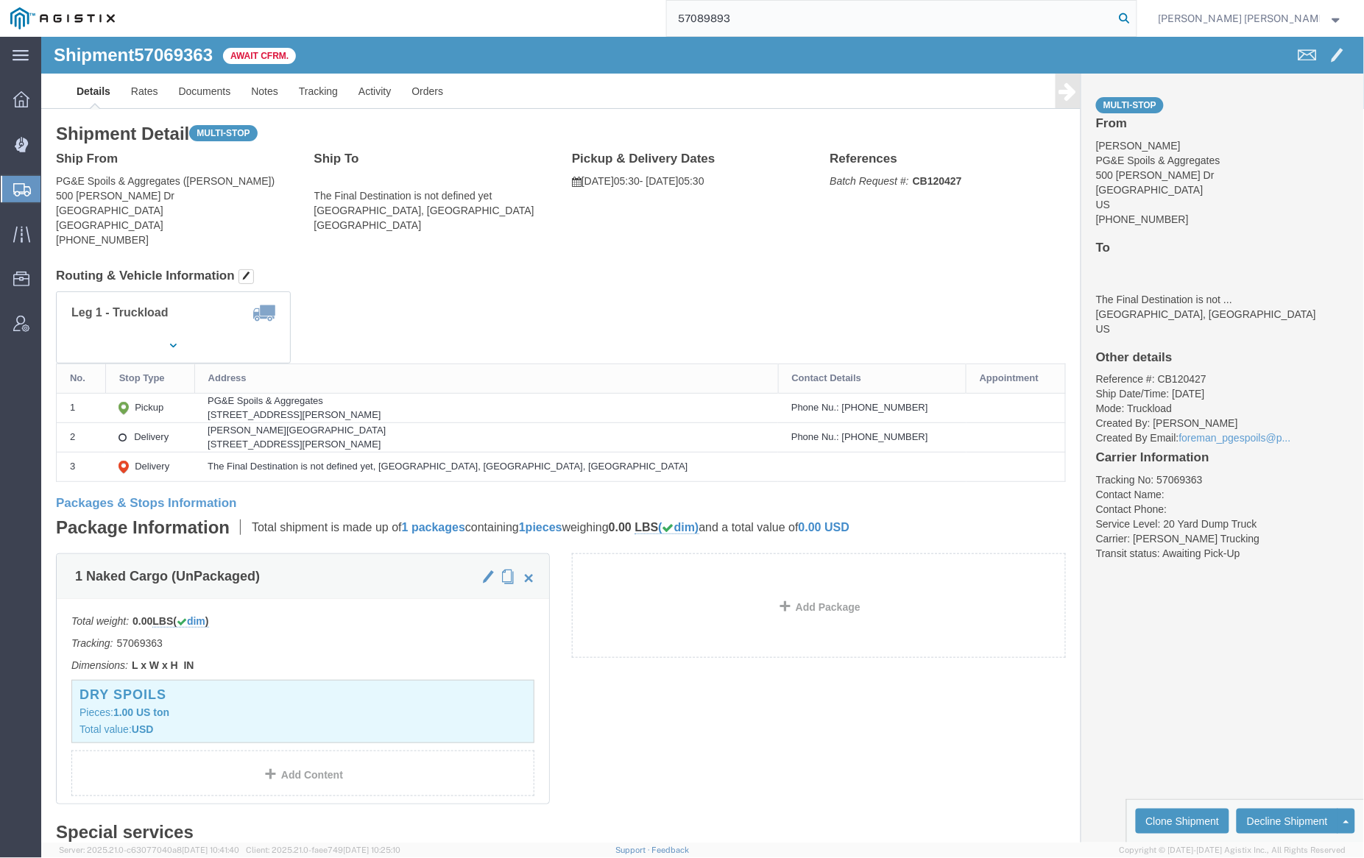
type input "57089893"
click at [1135, 15] on icon at bounding box center [1125, 18] width 21 height 21
